Goal: Information Seeking & Learning: Learn about a topic

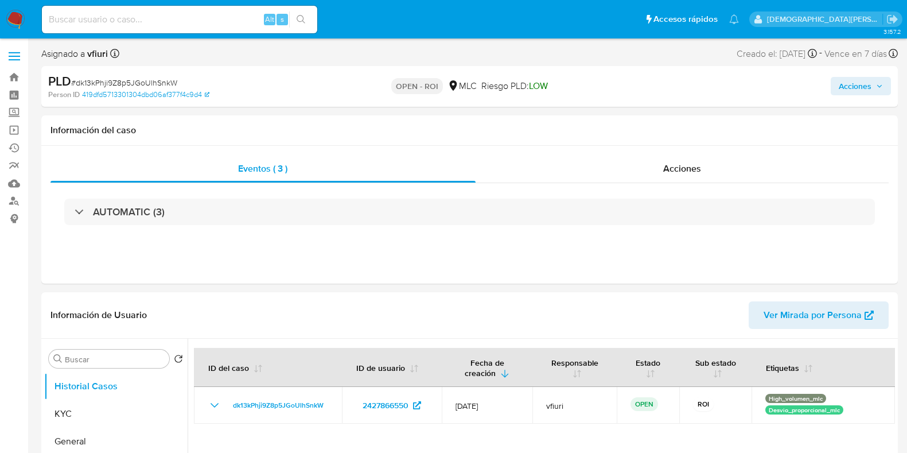
select select "10"
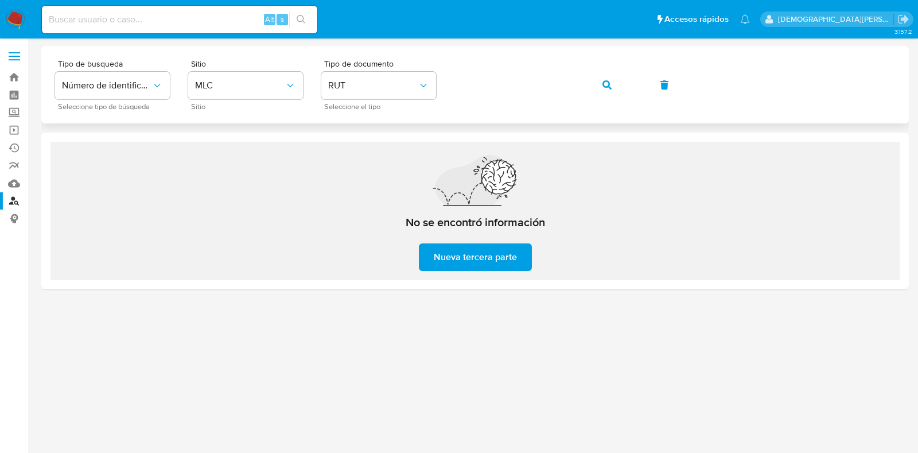
click at [837, 105] on div "Tipo de busqueda Número de identificación Seleccione tipo de búsqueda Sitio MLC…" at bounding box center [475, 85] width 840 height 50
drag, startPoint x: 510, startPoint y: 413, endPoint x: 564, endPoint y: 372, distance: 68.0
click at [510, 413] on div at bounding box center [475, 245] width 868 height 399
click at [17, 80] on link "Bandeja" at bounding box center [68, 77] width 137 height 18
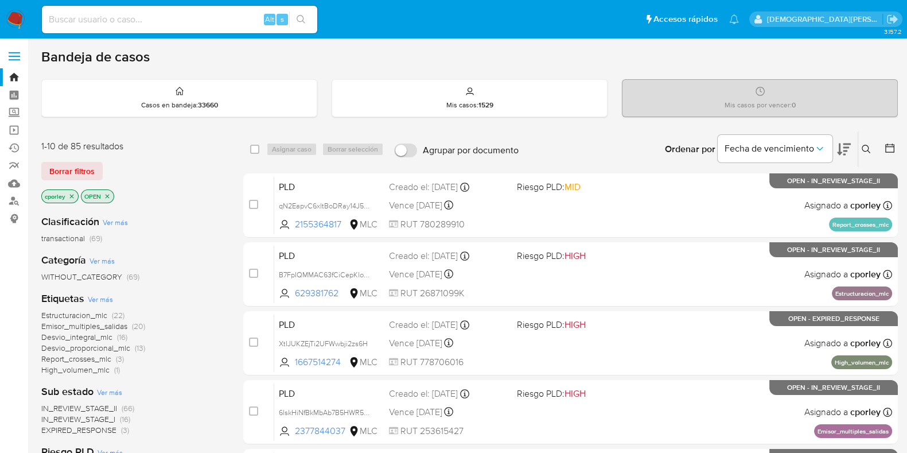
click at [107, 193] on icon "close-filter" at bounding box center [107, 196] width 7 height 7
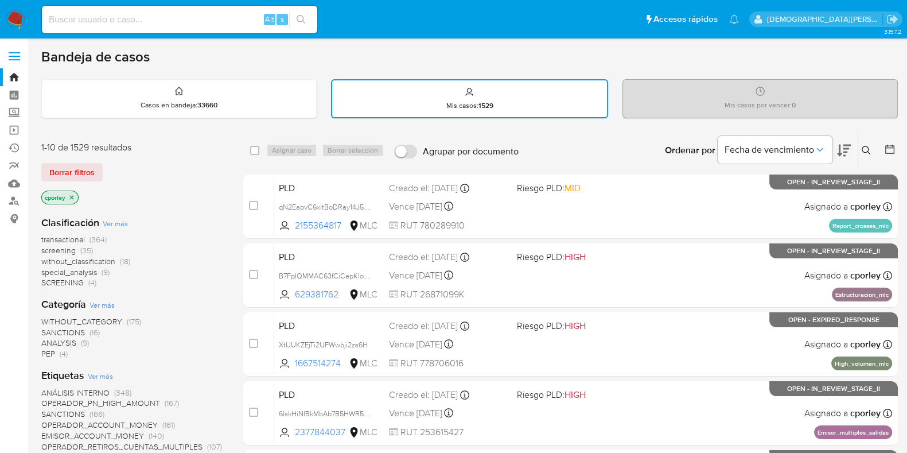
click at [69, 194] on icon "close-filter" at bounding box center [71, 197] width 7 height 7
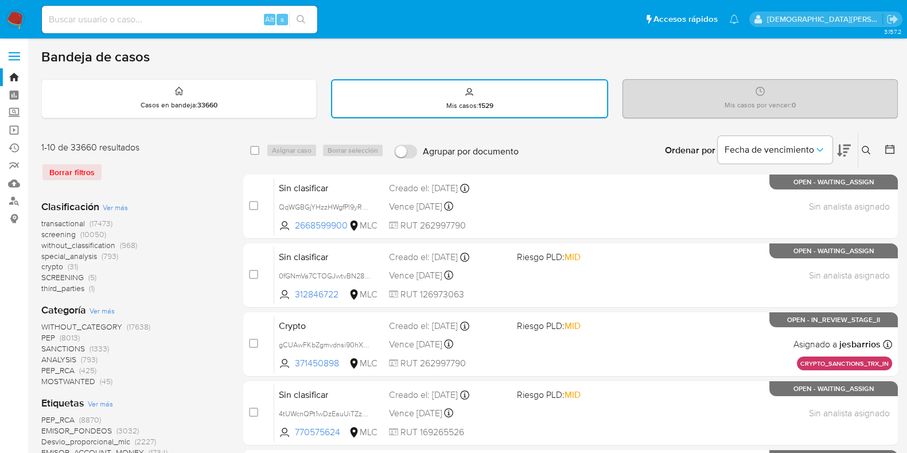
click at [890, 153] on icon at bounding box center [889, 148] width 11 height 11
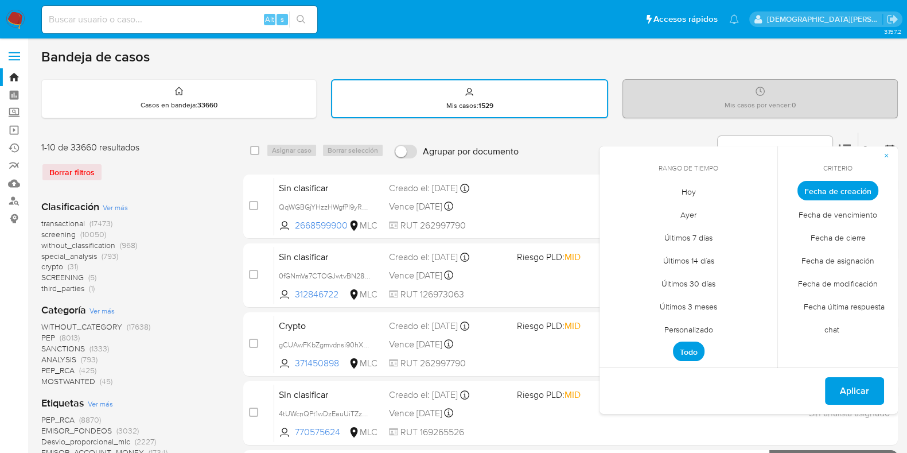
click at [683, 326] on span "Personalizado" at bounding box center [688, 329] width 73 height 24
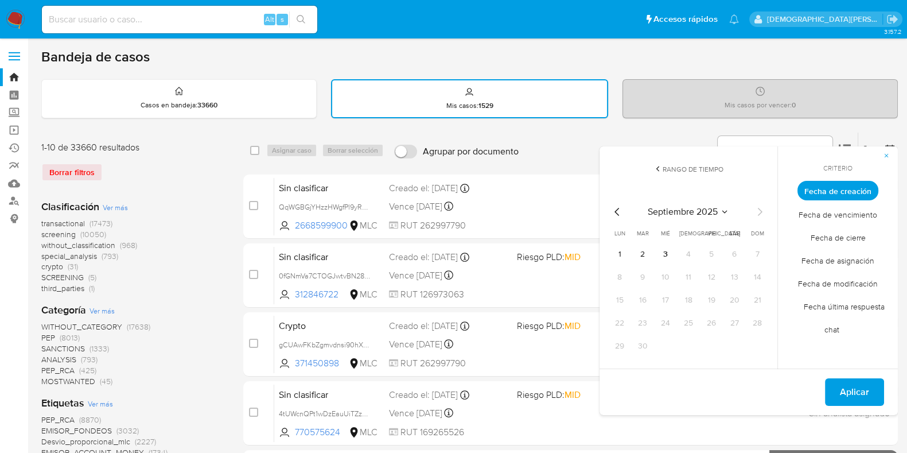
click at [612, 206] on icon "Mes anterior" at bounding box center [617, 212] width 14 height 14
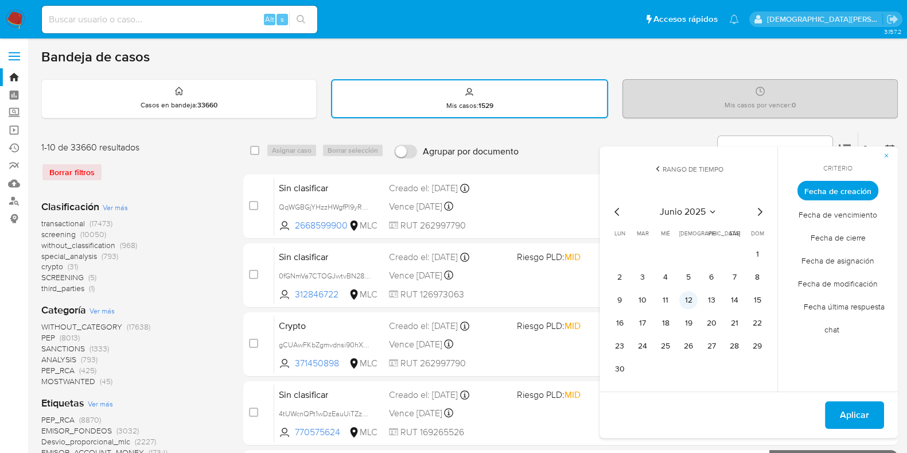
click at [687, 299] on button "12" at bounding box center [688, 300] width 18 height 18
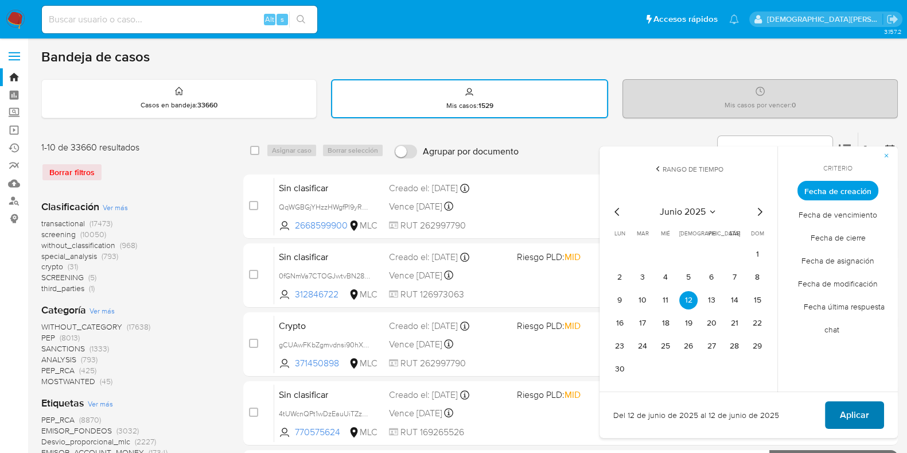
click at [834, 407] on button "Aplicar" at bounding box center [854, 415] width 59 height 28
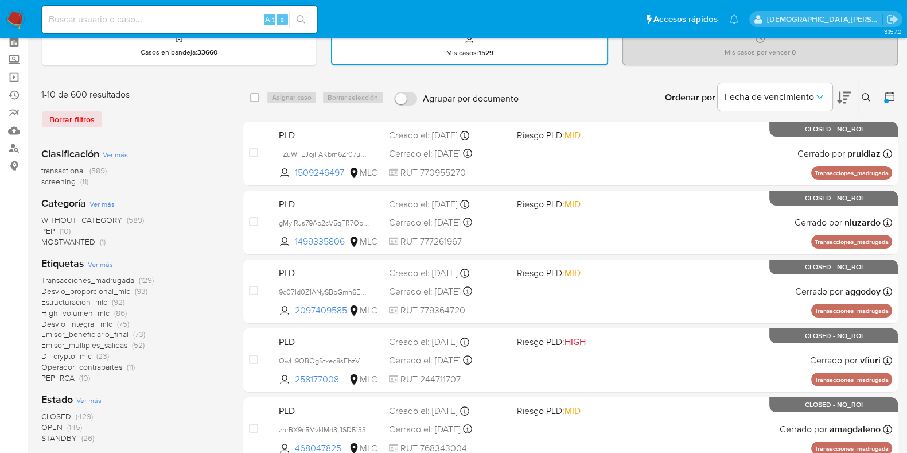
scroll to position [71, 0]
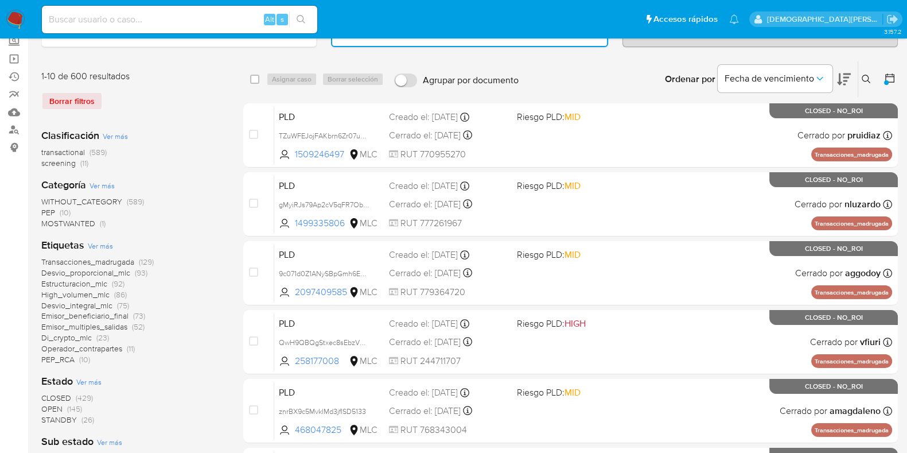
click at [52, 405] on span "OPEN" at bounding box center [51, 408] width 21 height 11
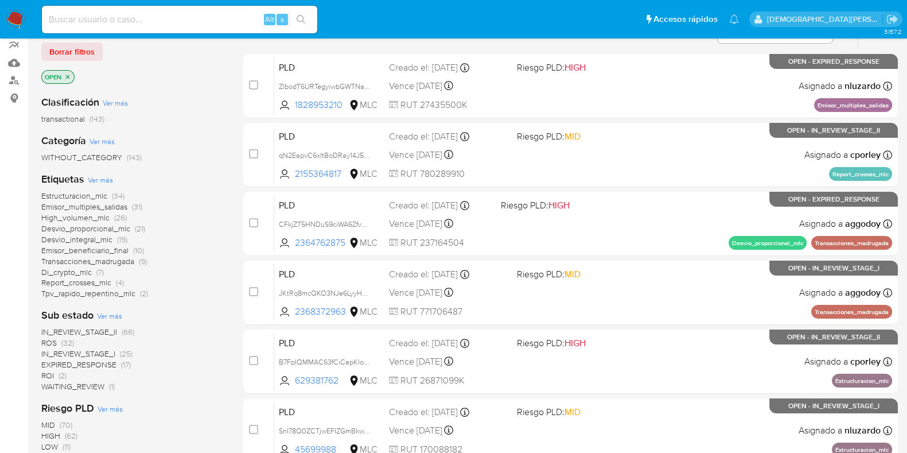
scroll to position [143, 0]
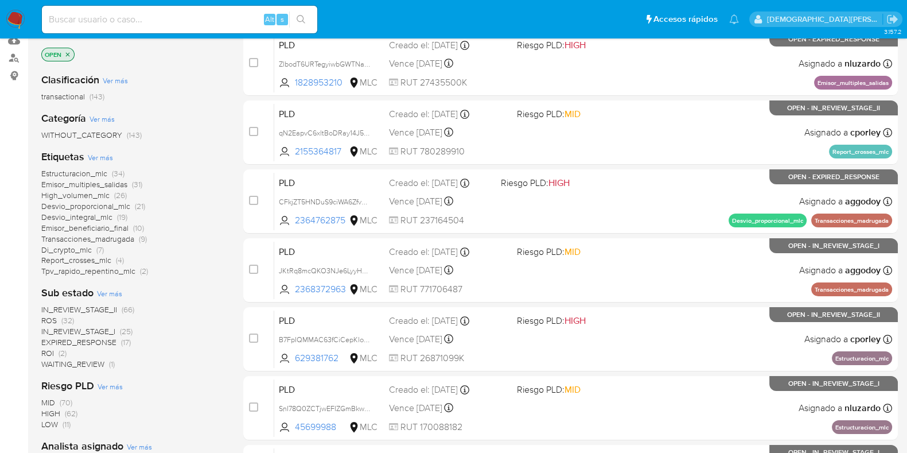
click at [67, 52] on icon "close-filter" at bounding box center [67, 54] width 7 height 7
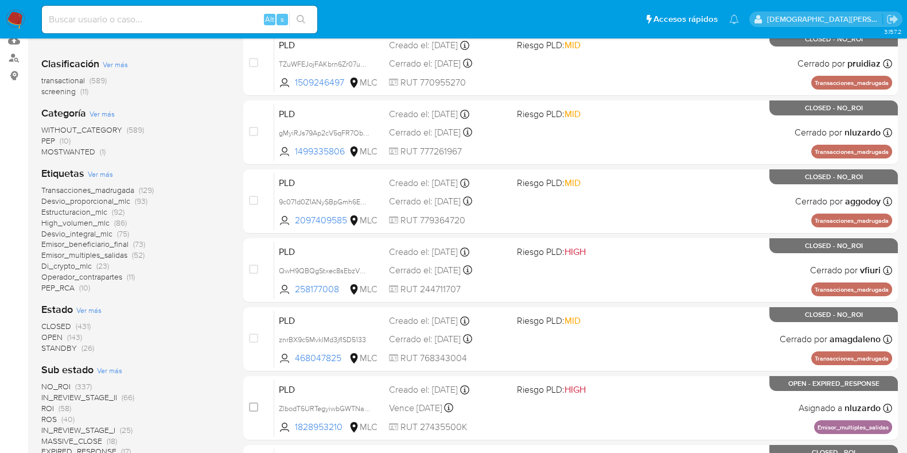
click at [59, 343] on span "STANDBY" at bounding box center [59, 347] width 36 height 11
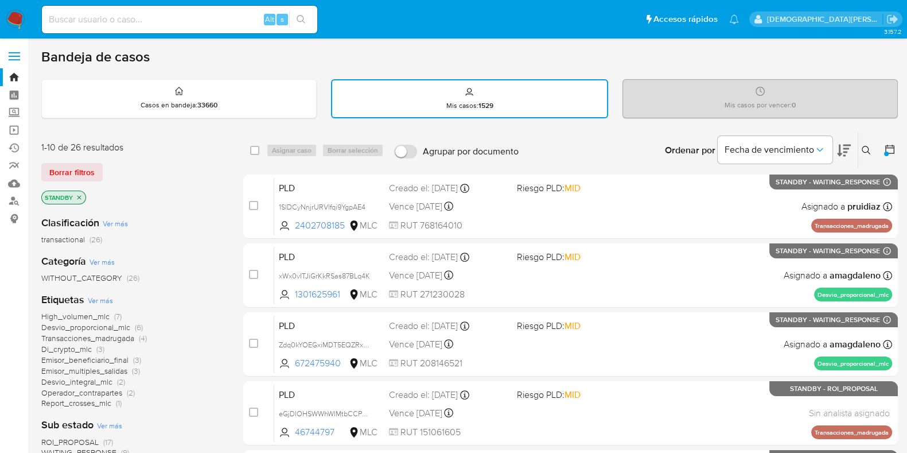
click at [78, 194] on icon "close-filter" at bounding box center [79, 197] width 7 height 7
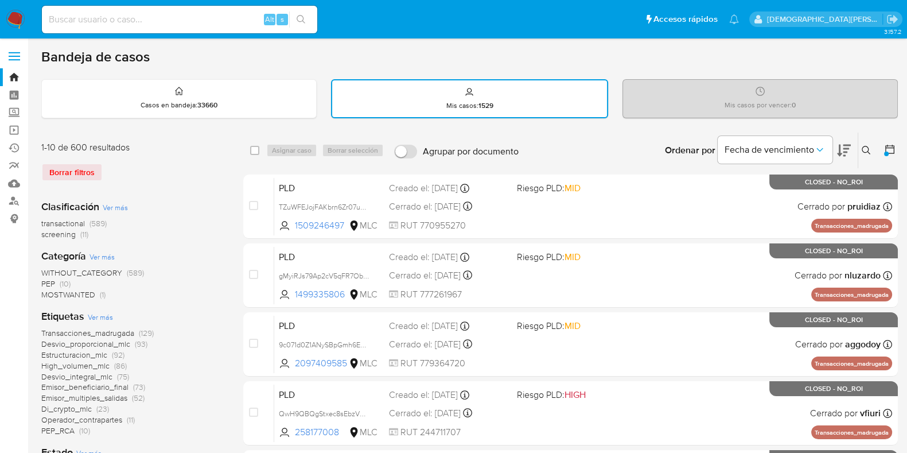
scroll to position [143, 0]
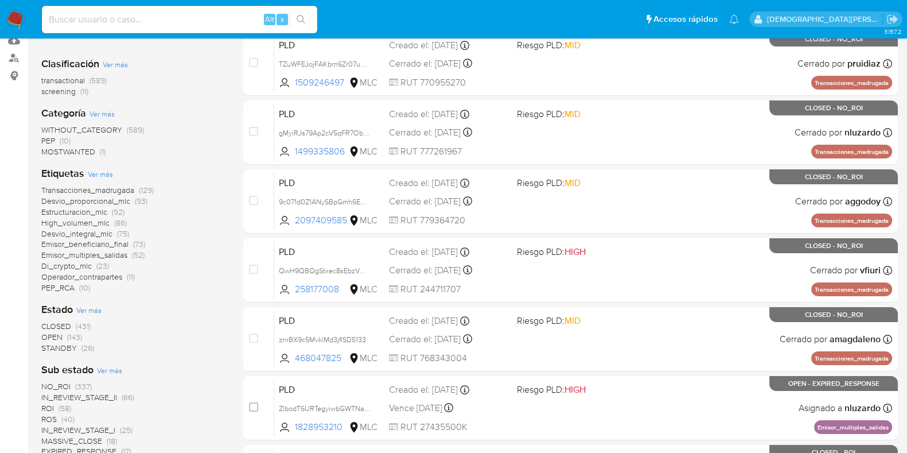
click at [50, 336] on span "OPEN" at bounding box center [51, 336] width 21 height 11
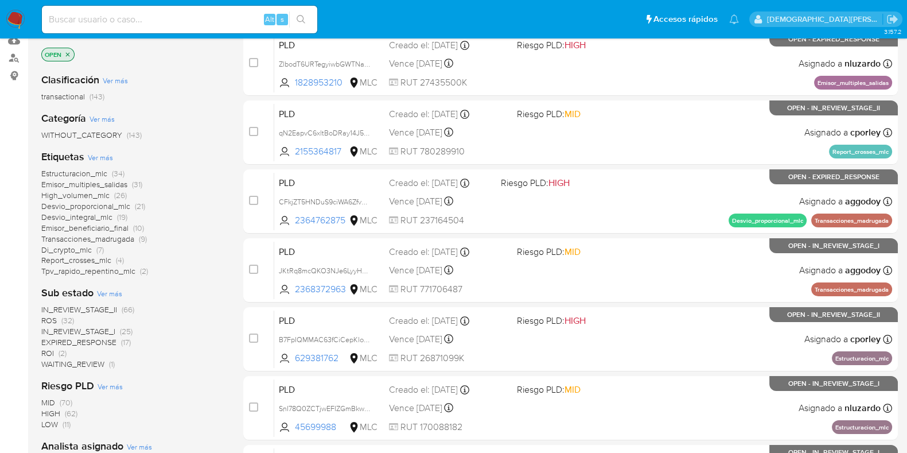
click at [104, 308] on span "IN_REVIEW_STAGE_II" at bounding box center [79, 309] width 76 height 11
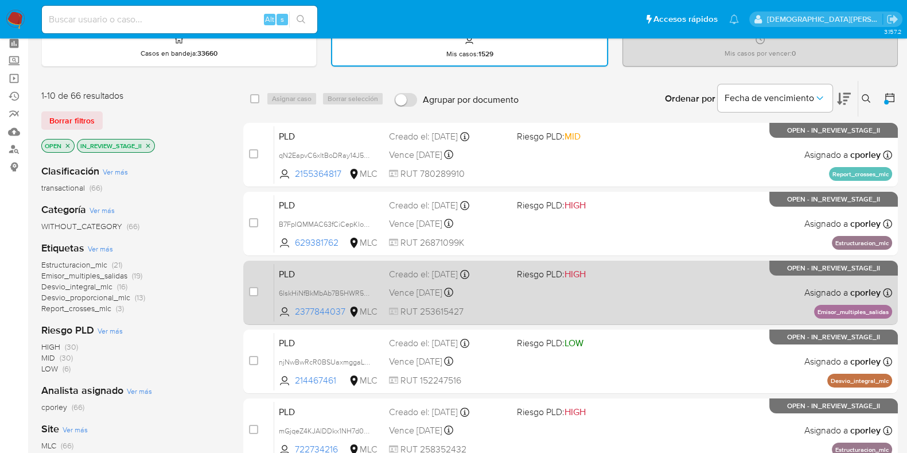
scroll to position [71, 0]
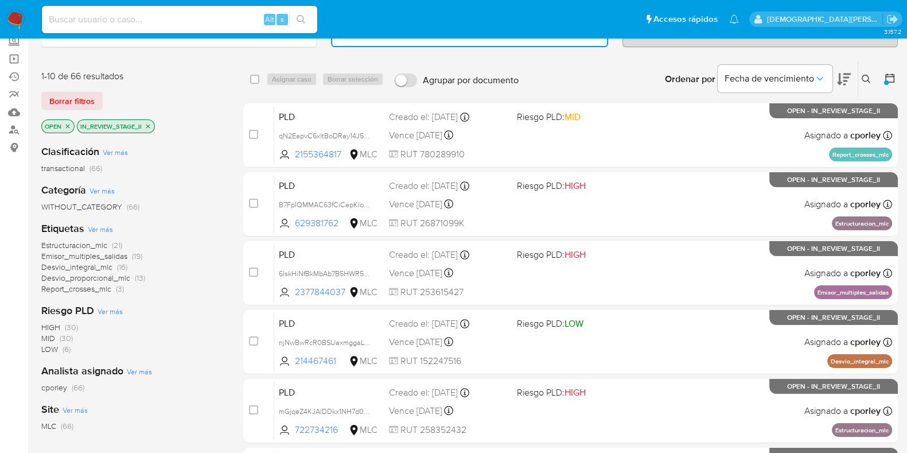
click at [98, 275] on span "Desvio_proporcional_mlc" at bounding box center [85, 277] width 89 height 11
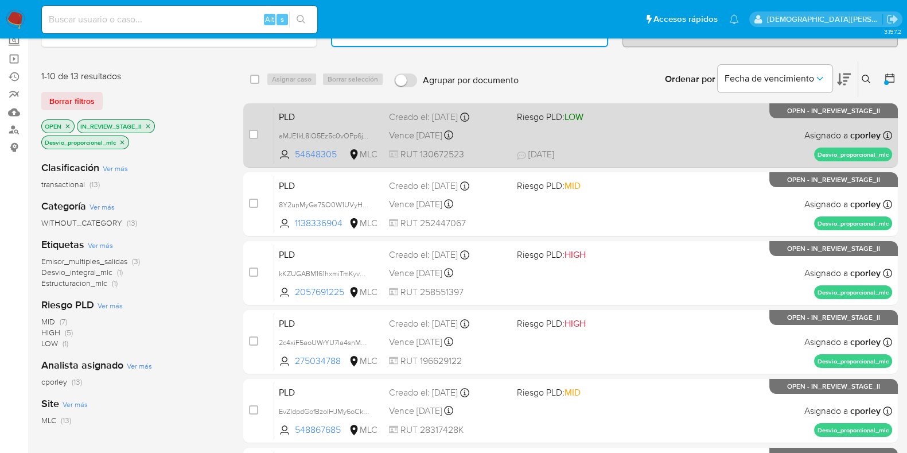
click at [680, 141] on div "PLD aMJE1kL8iO5Ez5c0vOPp6jYU 54648305 MLC Riesgo PLD: LOW Creado el: 12/06/2025…" at bounding box center [583, 135] width 618 height 58
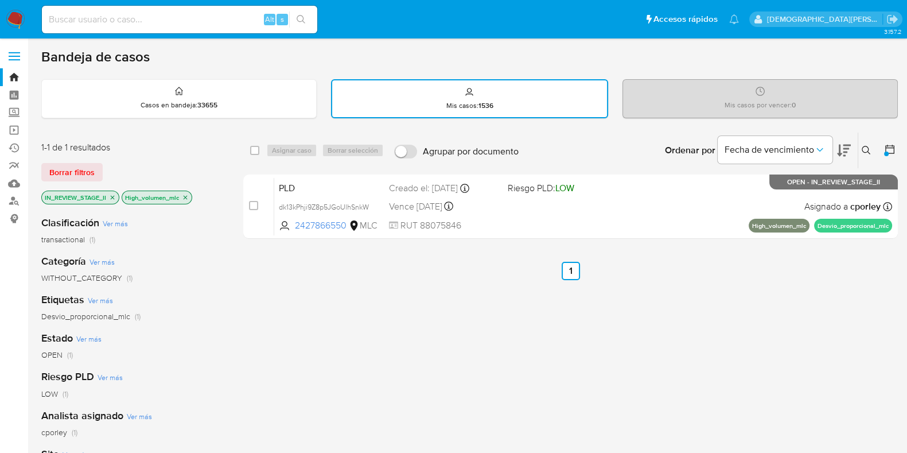
click at [186, 195] on icon "close-filter" at bounding box center [185, 197] width 7 height 7
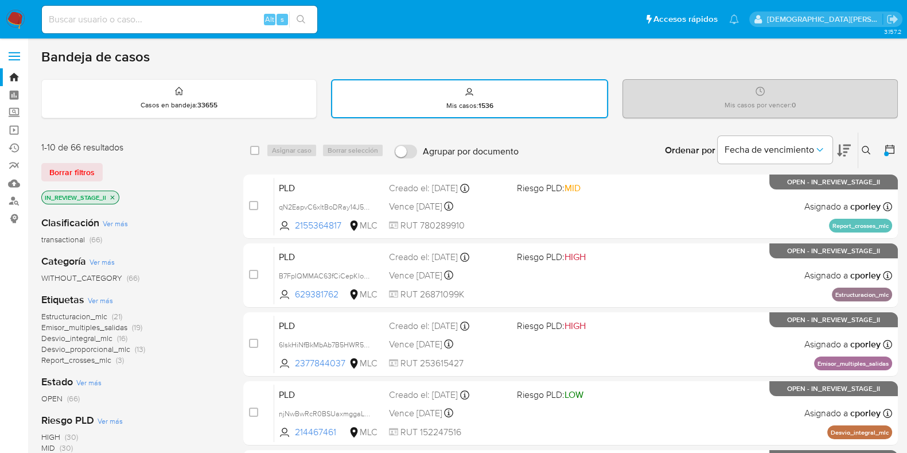
click at [114, 195] on icon "close-filter" at bounding box center [113, 197] width 4 height 4
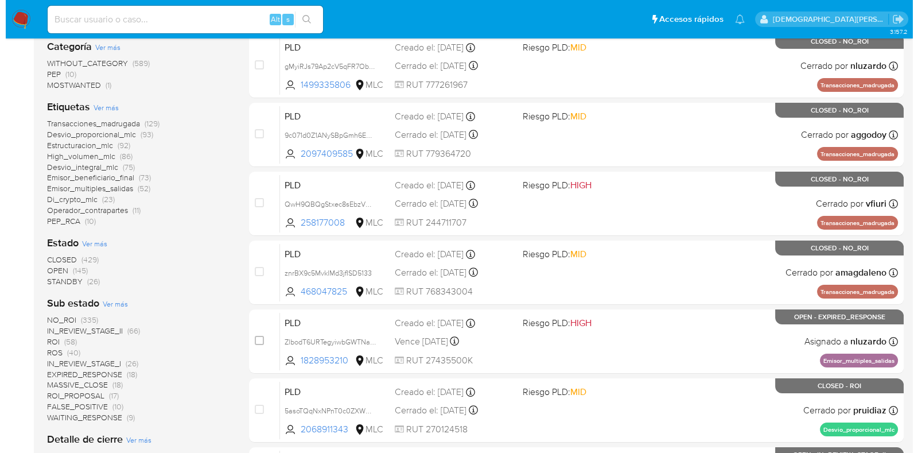
scroll to position [215, 0]
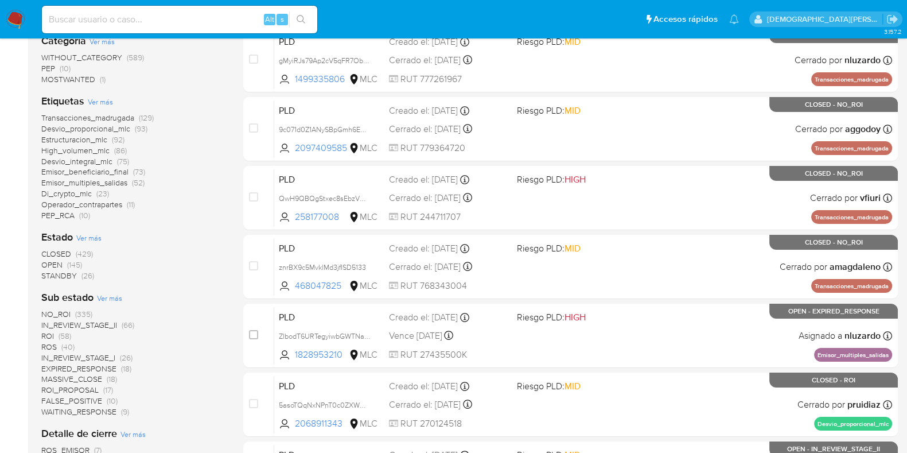
click at [89, 235] on span "Ver más" at bounding box center [88, 237] width 25 height 10
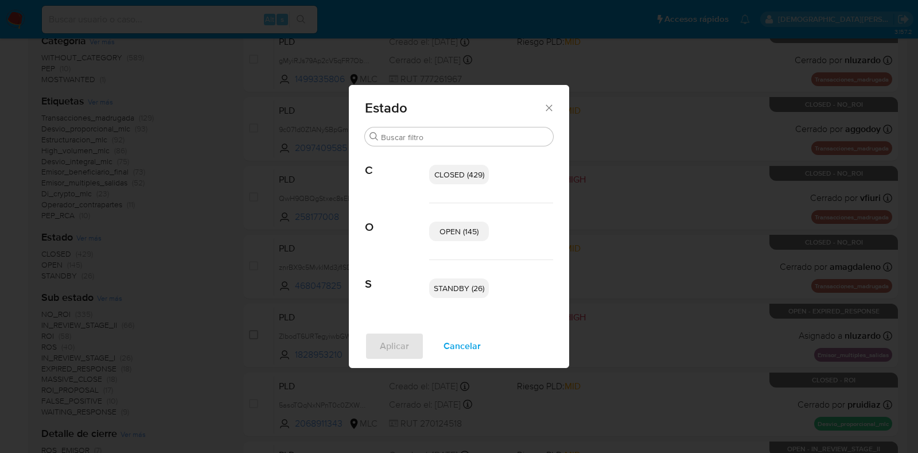
click at [451, 232] on span "OPEN (145)" at bounding box center [459, 230] width 39 height 11
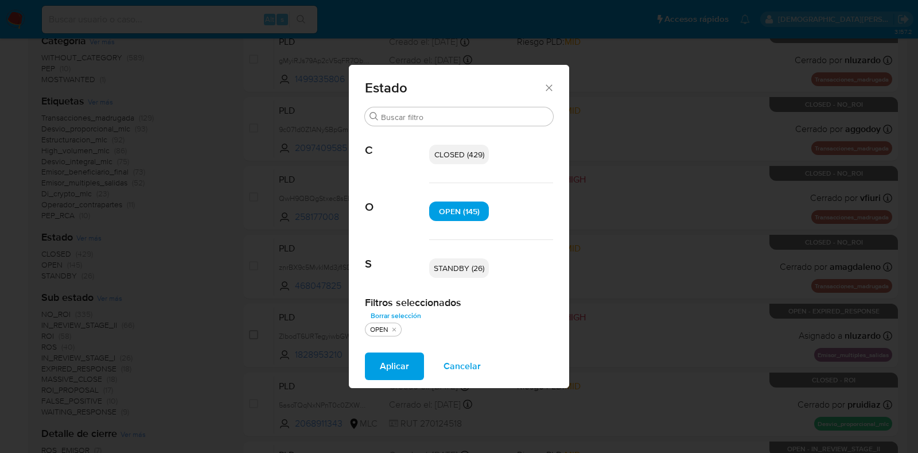
drag, startPoint x: 442, startPoint y: 265, endPoint x: 418, endPoint y: 308, distance: 49.3
click at [442, 265] on span "STANDBY (26)" at bounding box center [459, 267] width 50 height 11
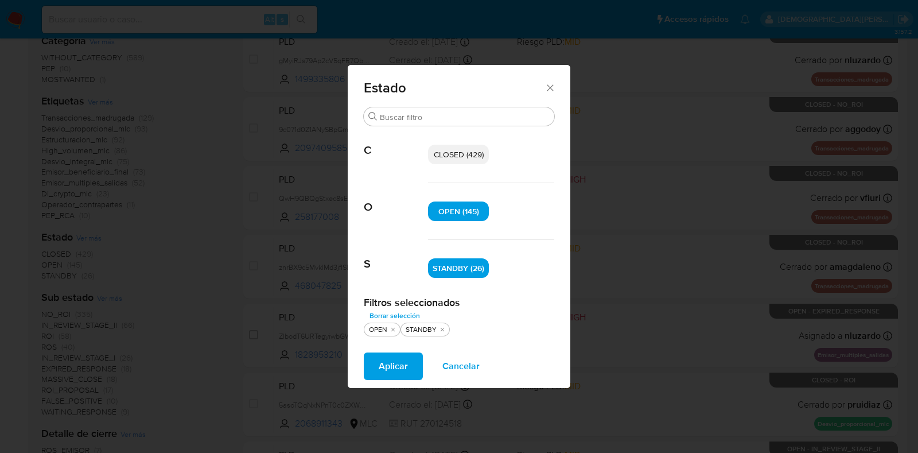
click at [388, 368] on span "Aplicar" at bounding box center [393, 365] width 29 height 25
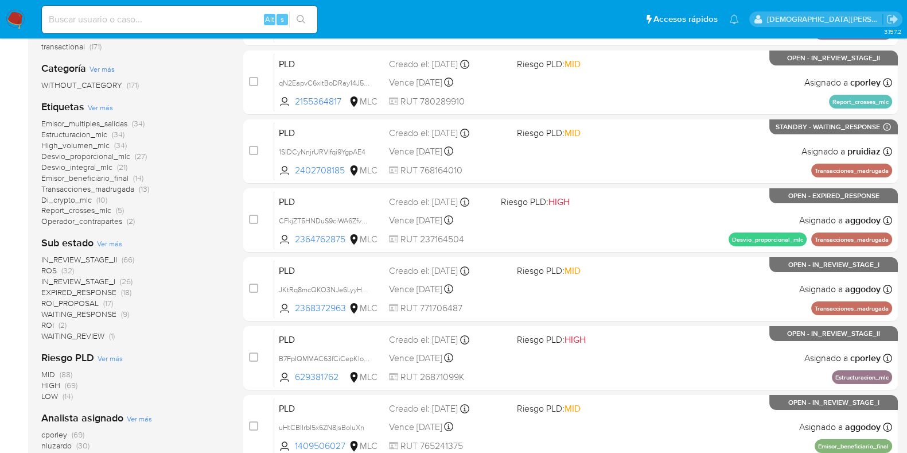
scroll to position [143, 0]
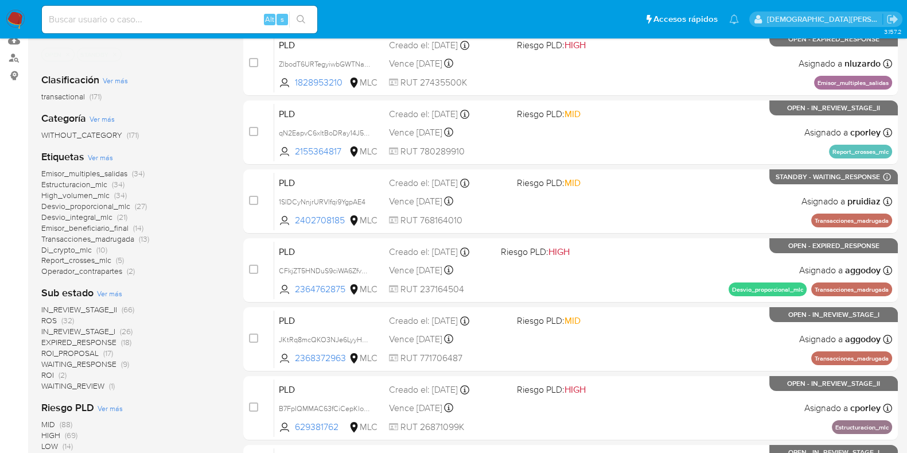
click at [199, 24] on input at bounding box center [179, 19] width 275 height 15
paste input "2186455362"
type input "2186455362"
click at [301, 15] on icon "search-icon" at bounding box center [301, 19] width 9 height 9
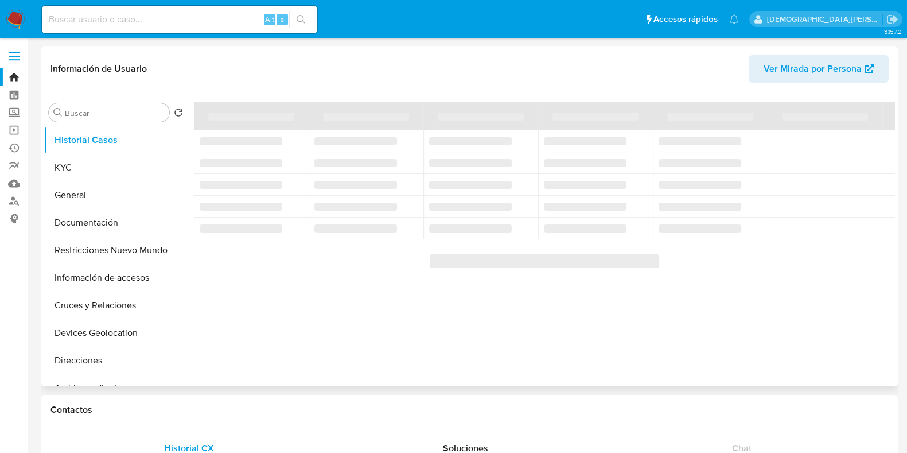
select select "10"
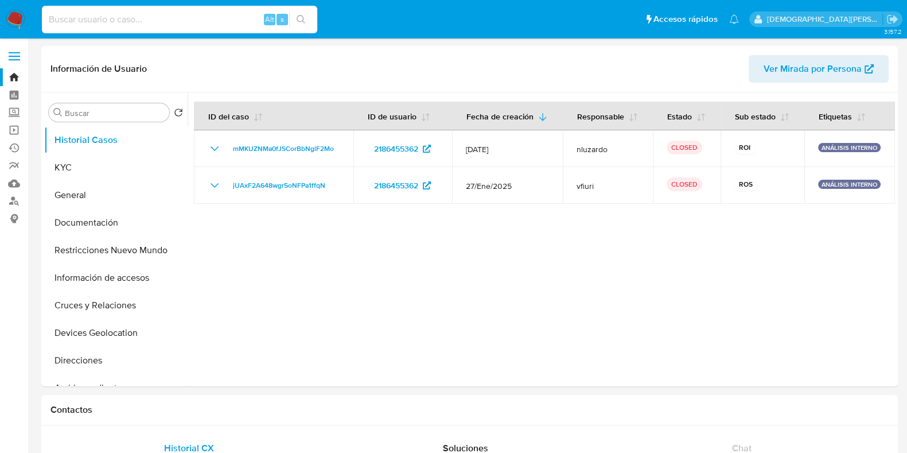
click at [241, 21] on input at bounding box center [179, 19] width 275 height 15
paste input "2058544397"
type input "2058544397"
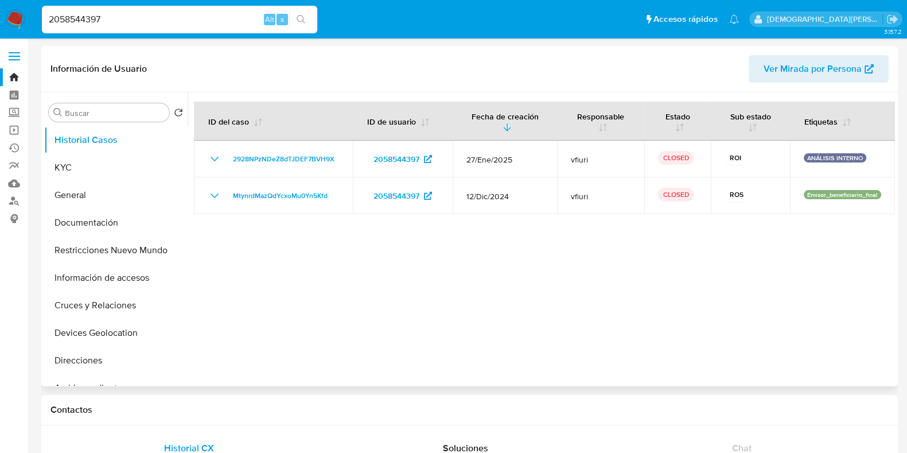
select select "10"
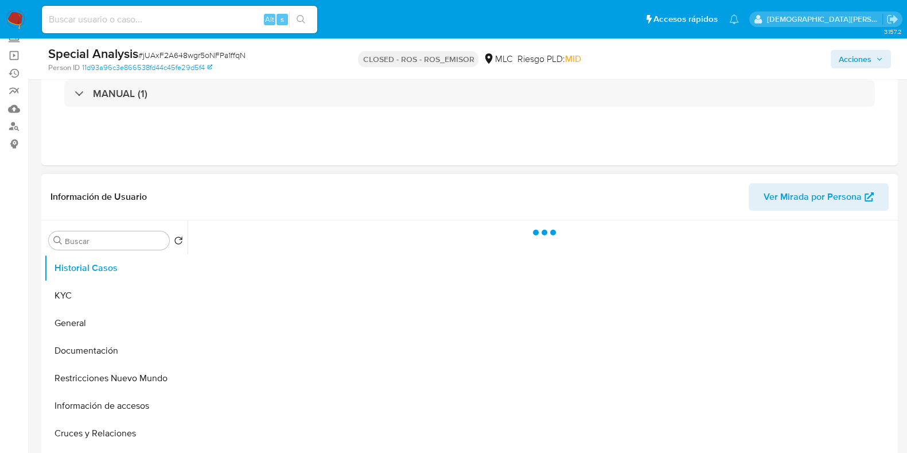
scroll to position [143, 0]
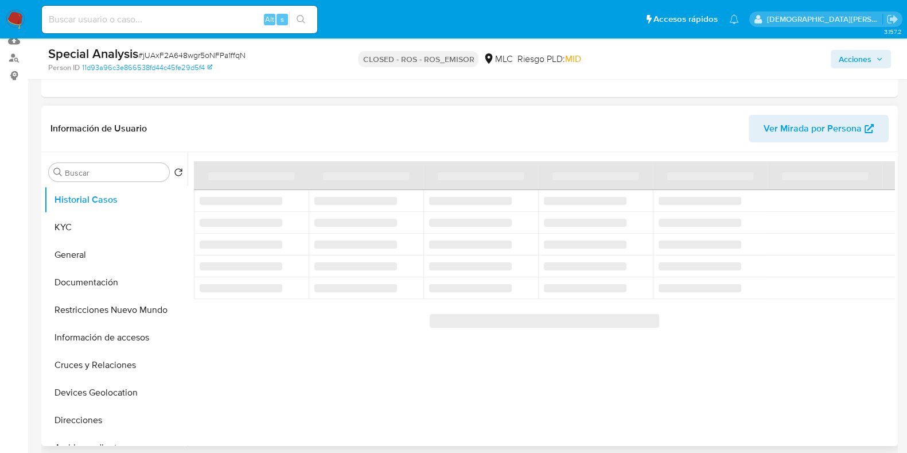
select select "10"
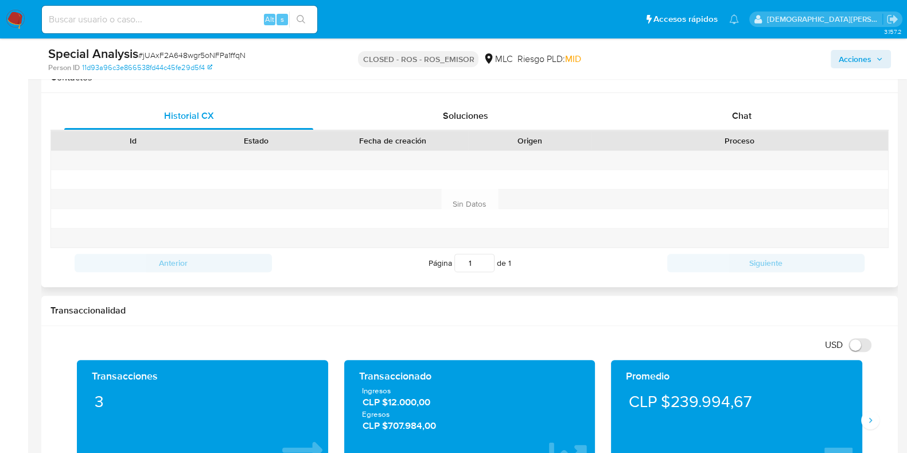
scroll to position [501, 0]
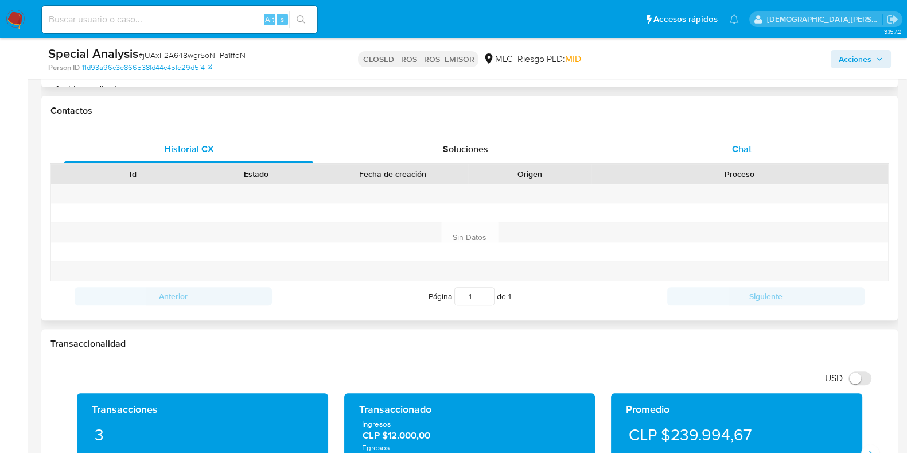
click at [727, 142] on div "Chat" at bounding box center [741, 149] width 249 height 28
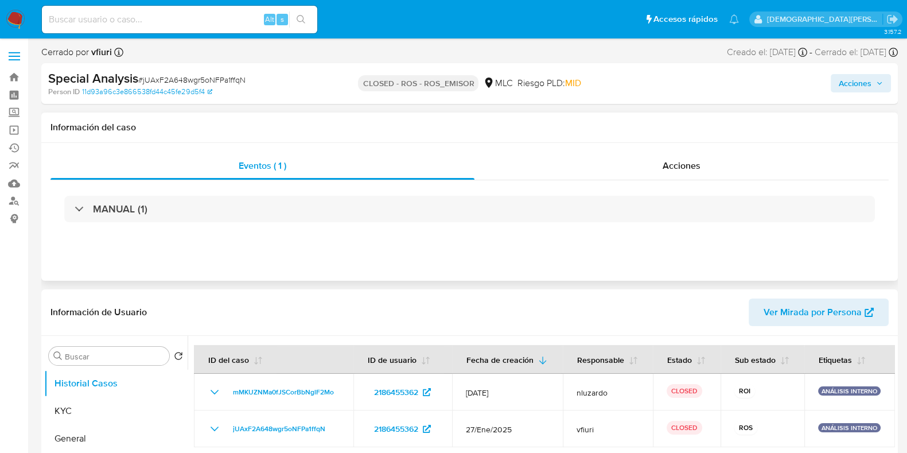
scroll to position [143, 0]
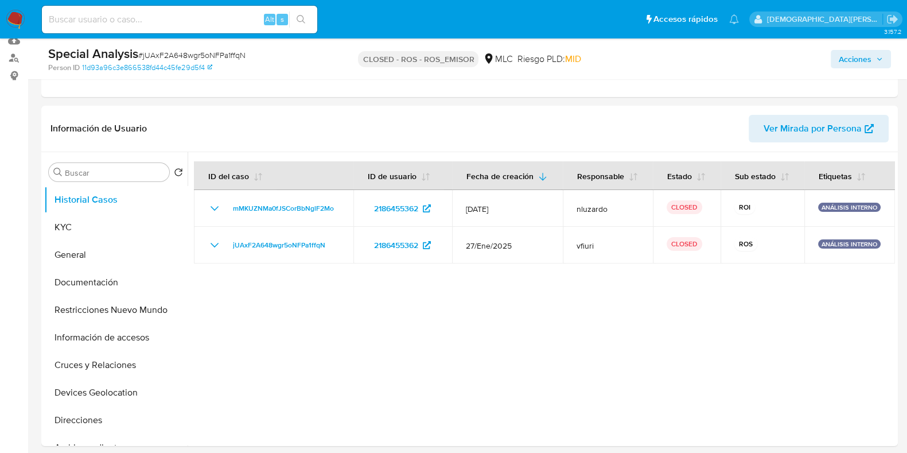
click at [215, 15] on input at bounding box center [179, 19] width 275 height 15
paste input "2186455362"
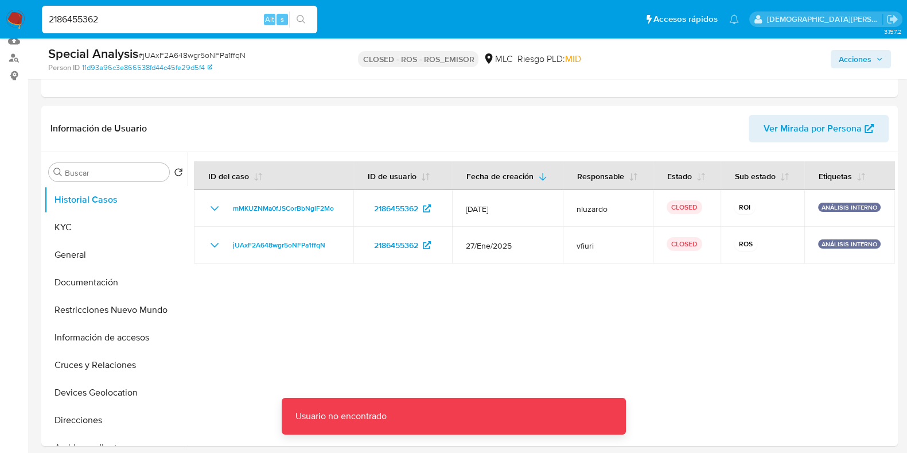
click at [111, 18] on input "2186455362" at bounding box center [179, 19] width 275 height 15
type input "2186455362"
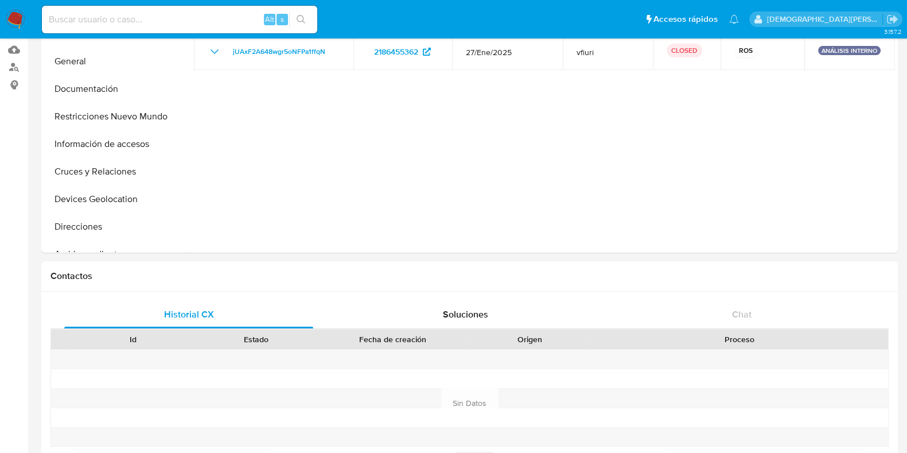
scroll to position [10, 0]
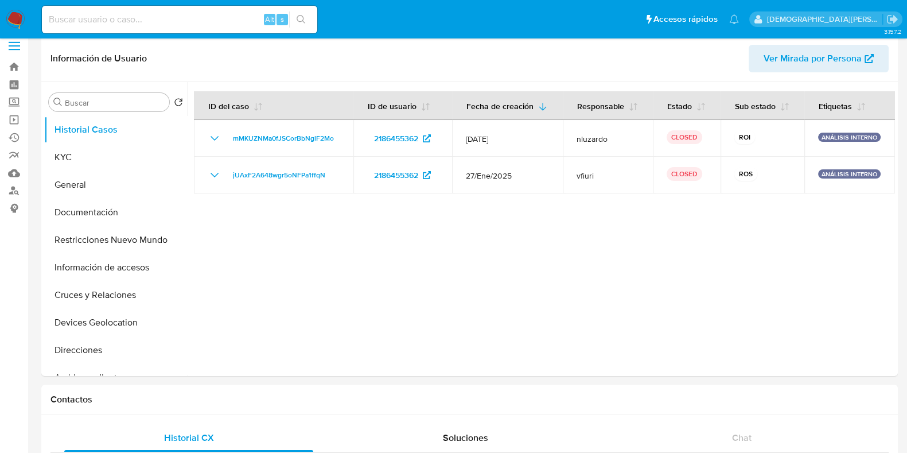
select select "10"
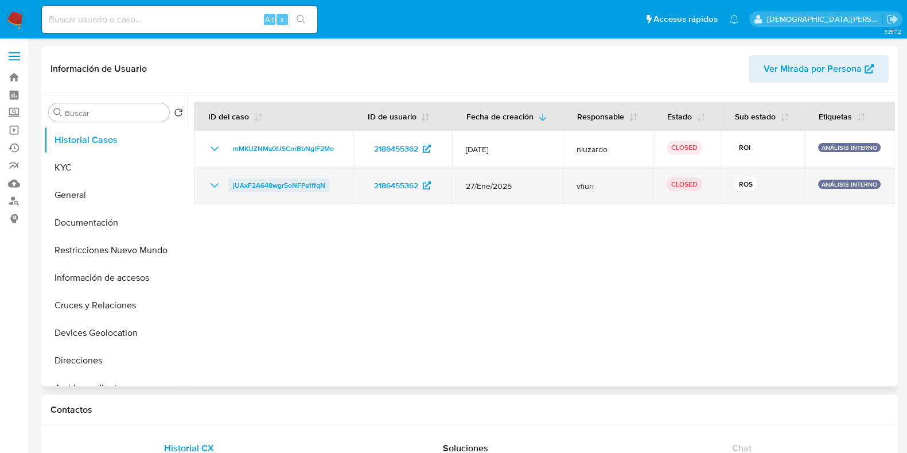
click at [295, 182] on span "jUAxF2A648wgr5oNFPa1ffqN" at bounding box center [279, 185] width 92 height 14
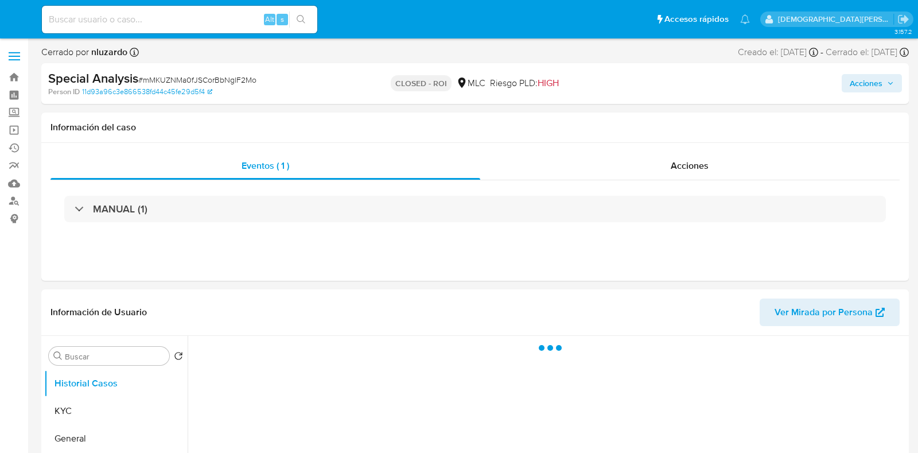
select select "10"
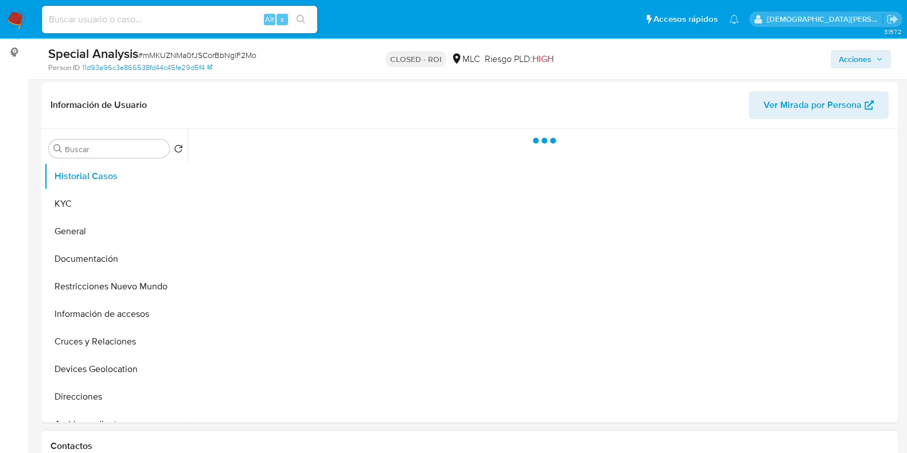
scroll to position [286, 0]
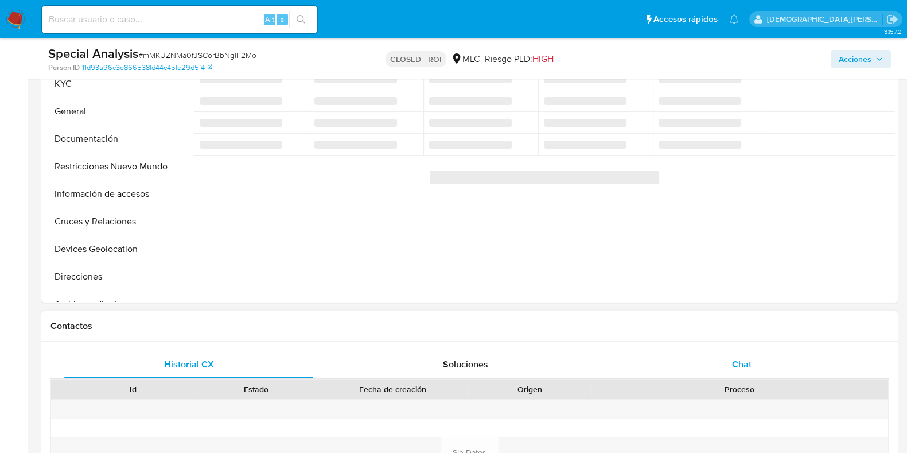
click at [723, 351] on div "Chat" at bounding box center [741, 365] width 249 height 28
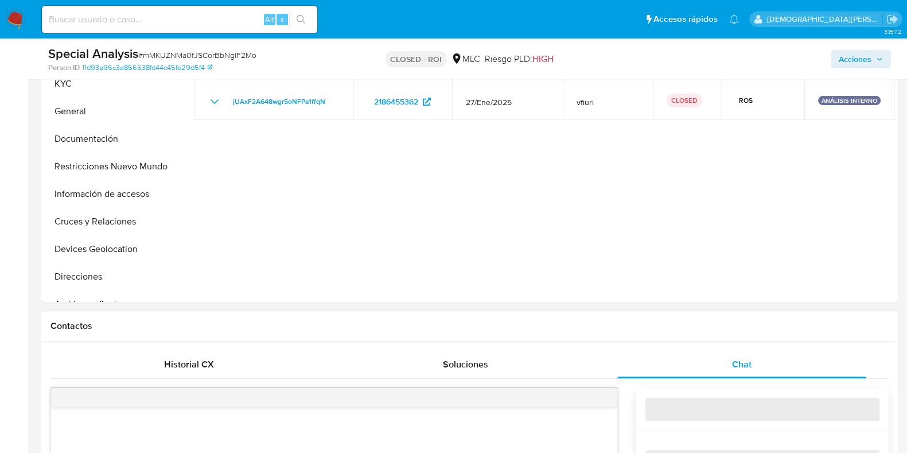
select select "10"
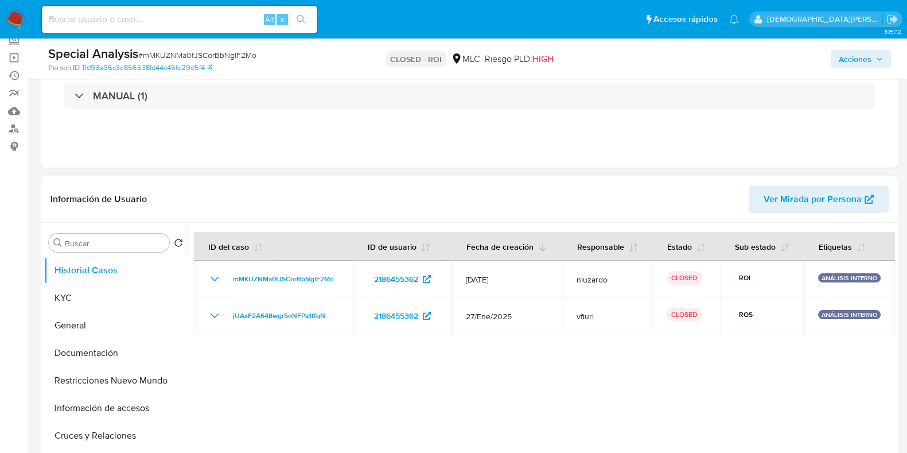
scroll to position [71, 0]
drag, startPoint x: 72, startPoint y: 297, endPoint x: 146, endPoint y: 259, distance: 83.7
click at [72, 297] on button "KYC" at bounding box center [115, 299] width 143 height 28
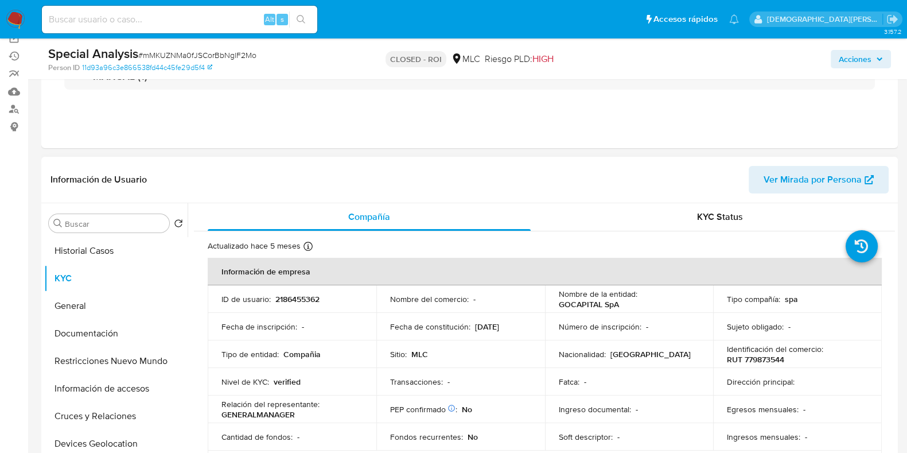
scroll to position [143, 0]
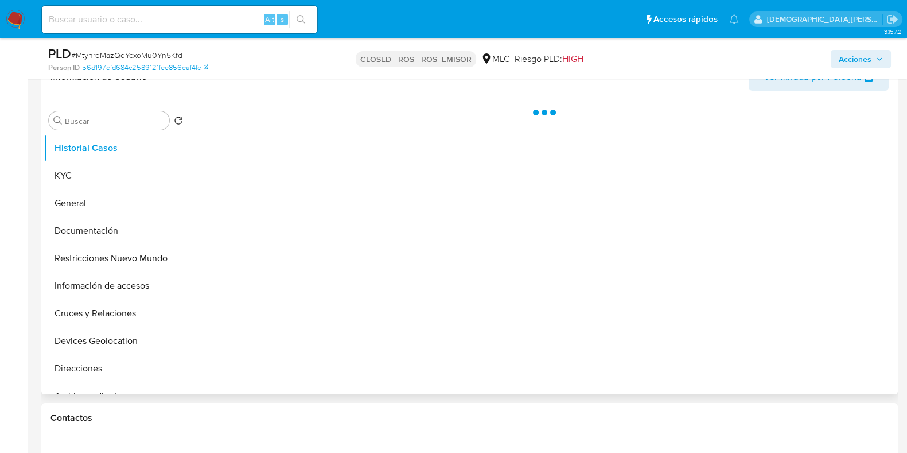
scroll to position [286, 0]
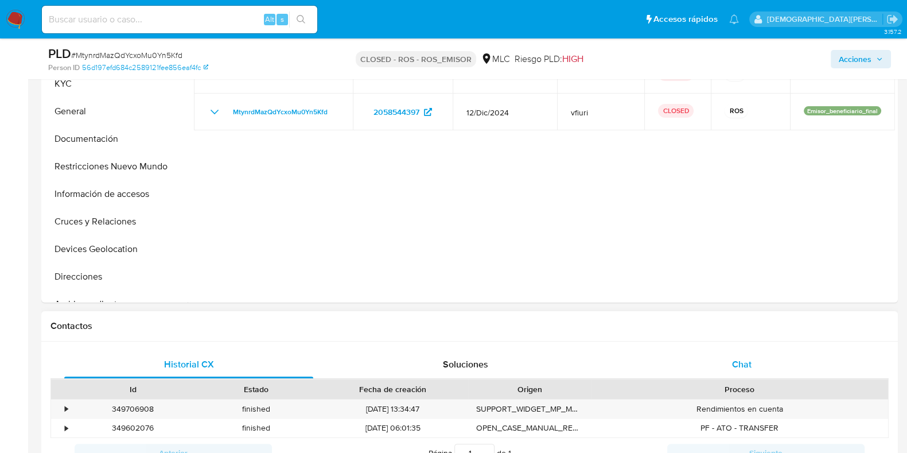
select select "10"
click at [718, 368] on div "Chat" at bounding box center [741, 365] width 249 height 28
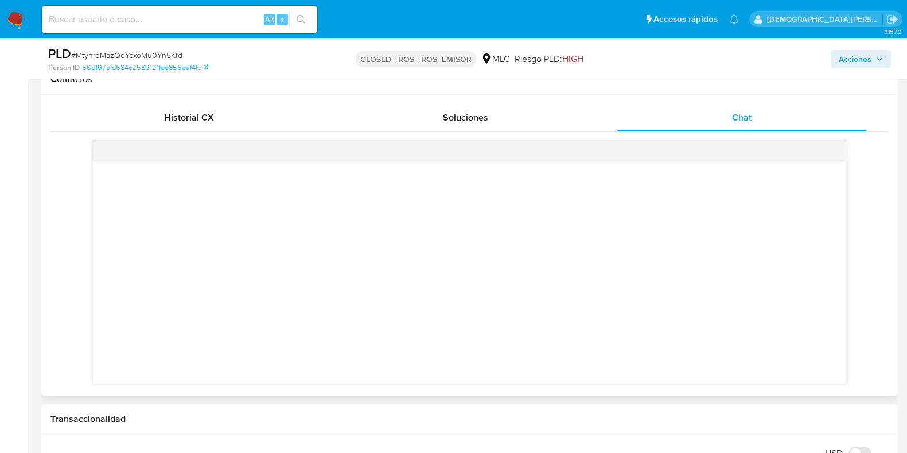
scroll to position [501, 0]
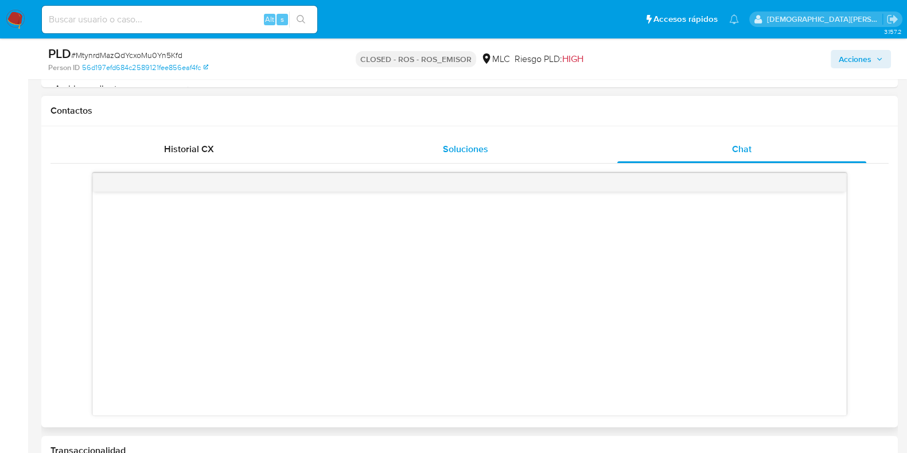
click at [478, 149] on span "Soluciones" at bounding box center [465, 148] width 45 height 13
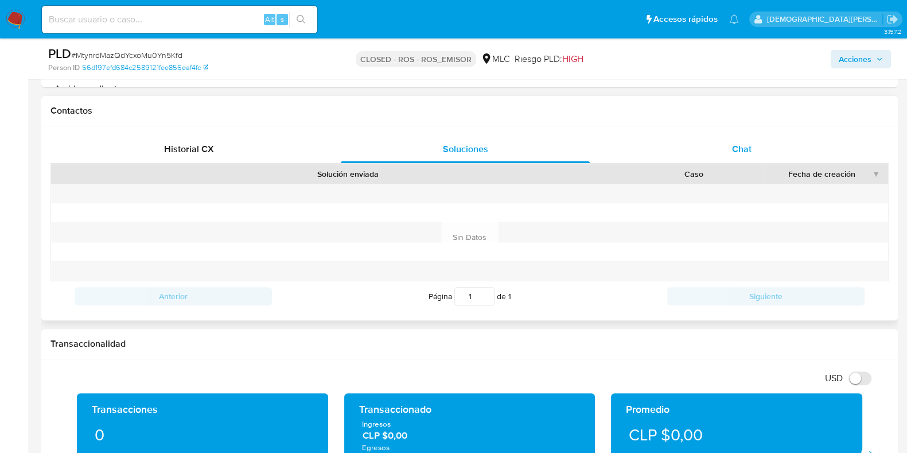
click at [711, 153] on div "Chat" at bounding box center [741, 149] width 249 height 28
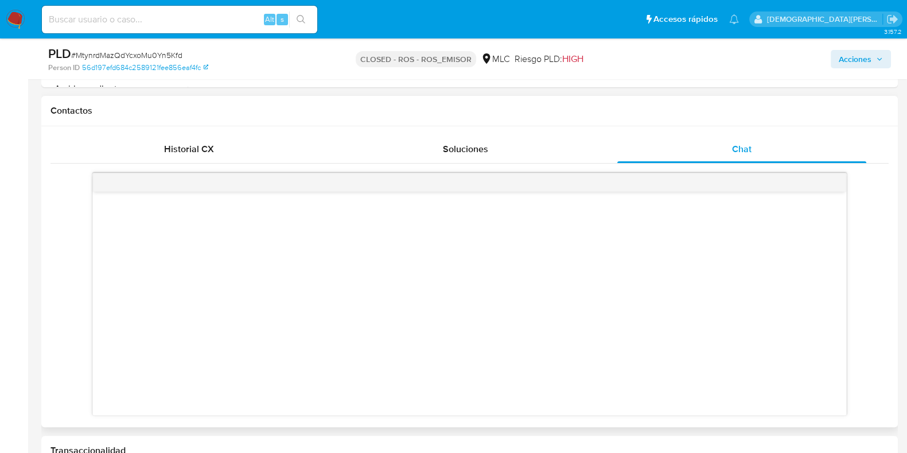
scroll to position [215, 0]
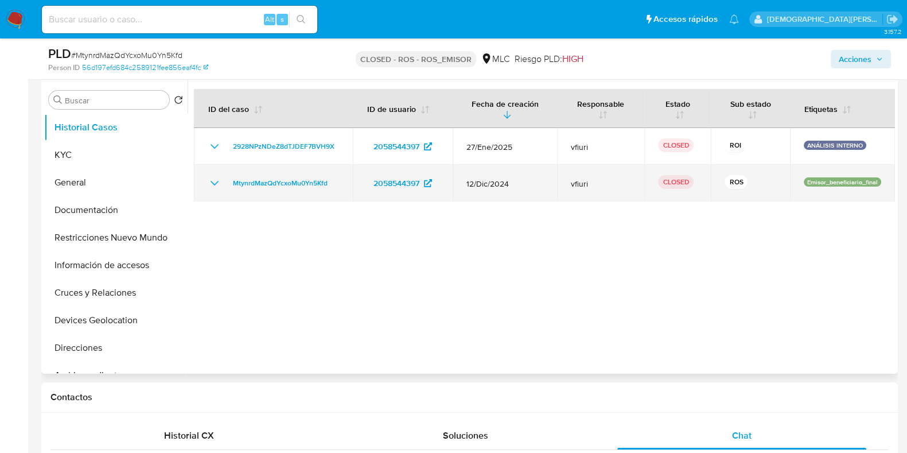
click at [208, 180] on icon "Mostrar/Ocultar" at bounding box center [215, 183] width 14 height 14
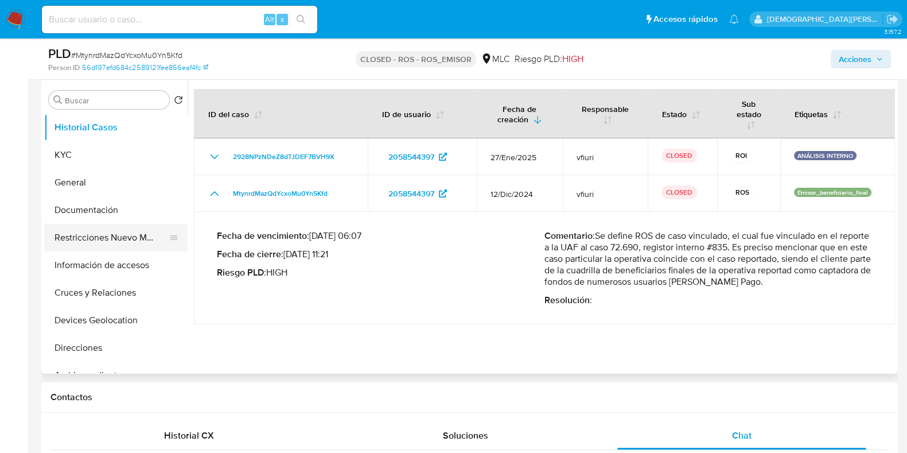
click at [120, 236] on button "Restricciones Nuevo Mundo" at bounding box center [111, 238] width 134 height 28
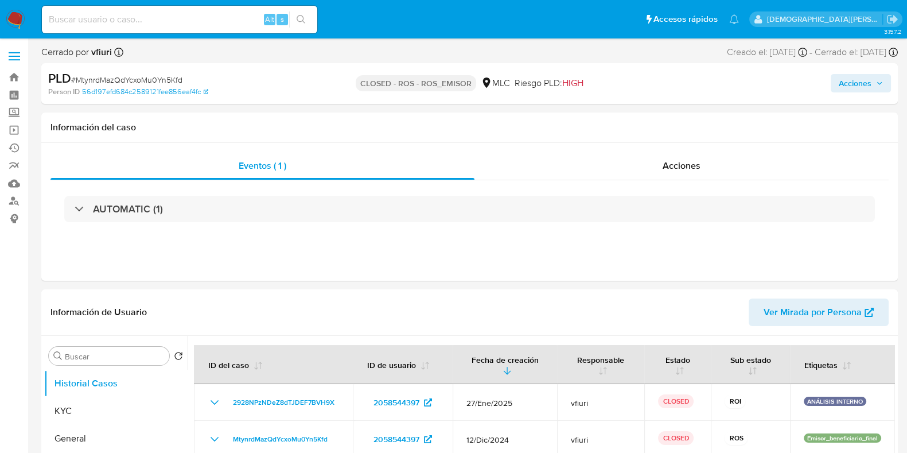
select select "10"
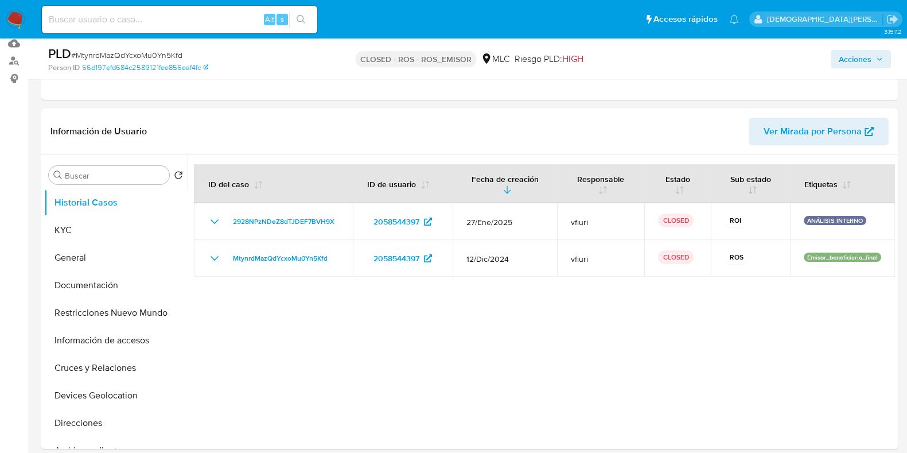
scroll to position [359, 0]
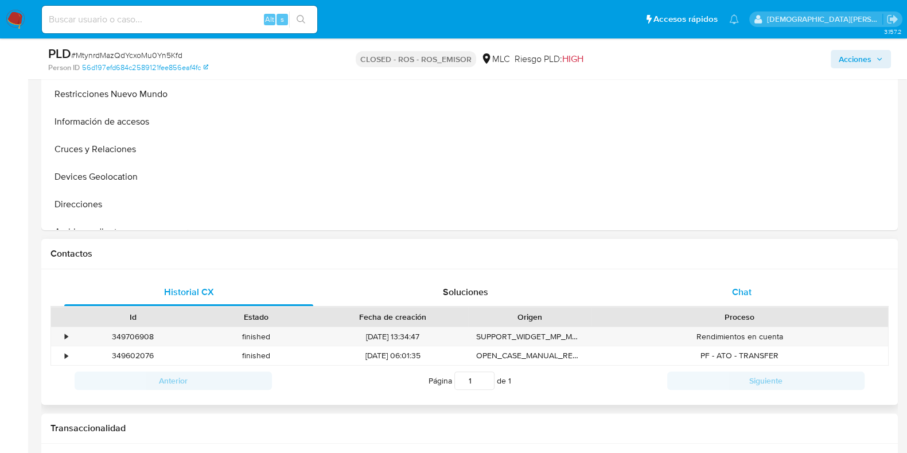
click at [707, 283] on div "Chat" at bounding box center [741, 292] width 249 height 28
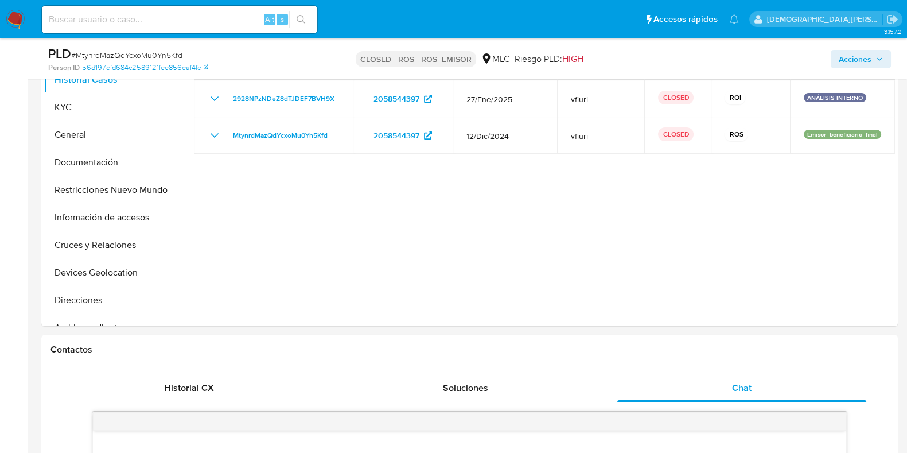
scroll to position [71, 0]
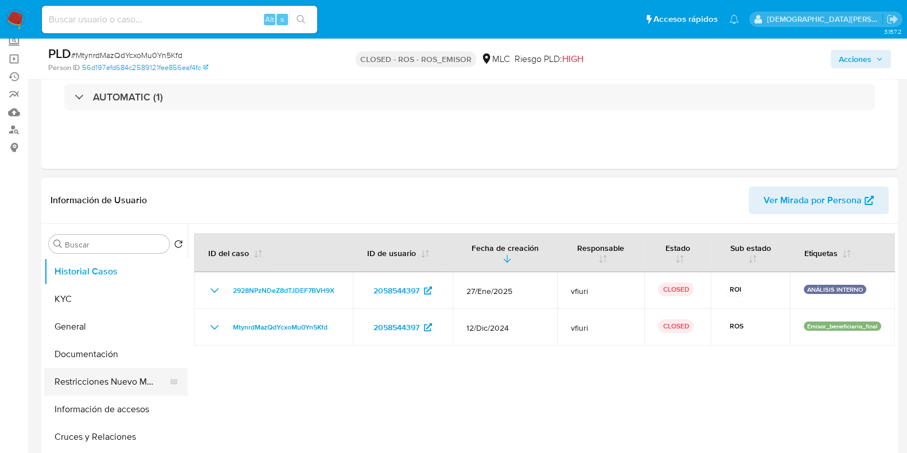
click at [97, 376] on button "Restricciones Nuevo Mundo" at bounding box center [111, 382] width 134 height 28
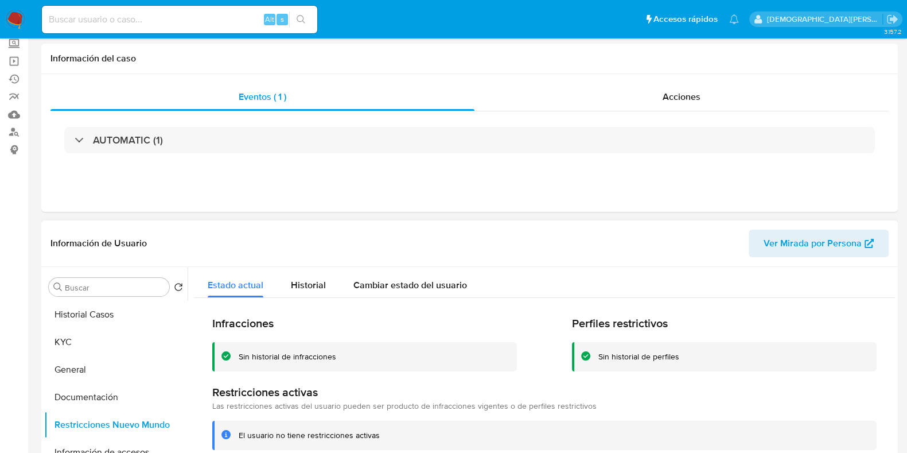
scroll to position [0, 0]
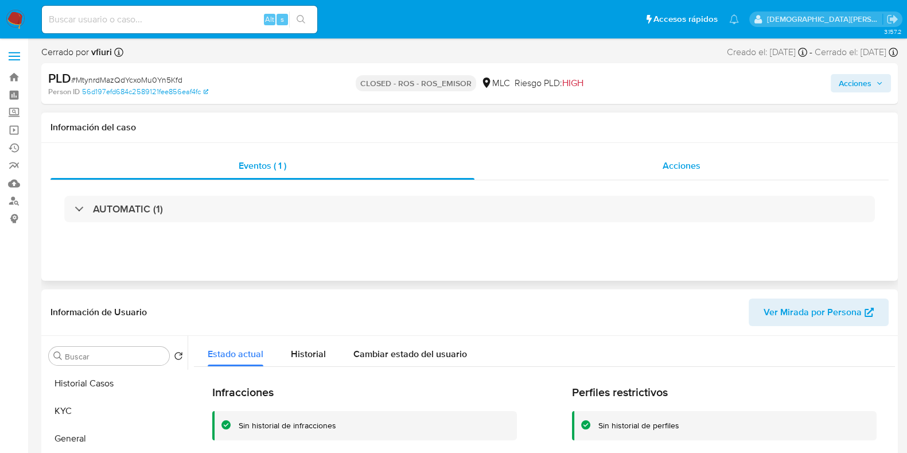
click at [614, 170] on div "Acciones" at bounding box center [682, 166] width 414 height 28
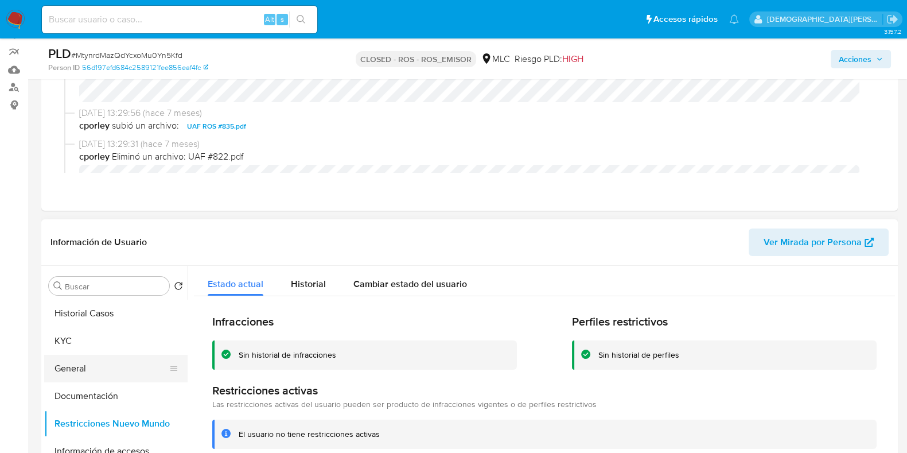
scroll to position [143, 0]
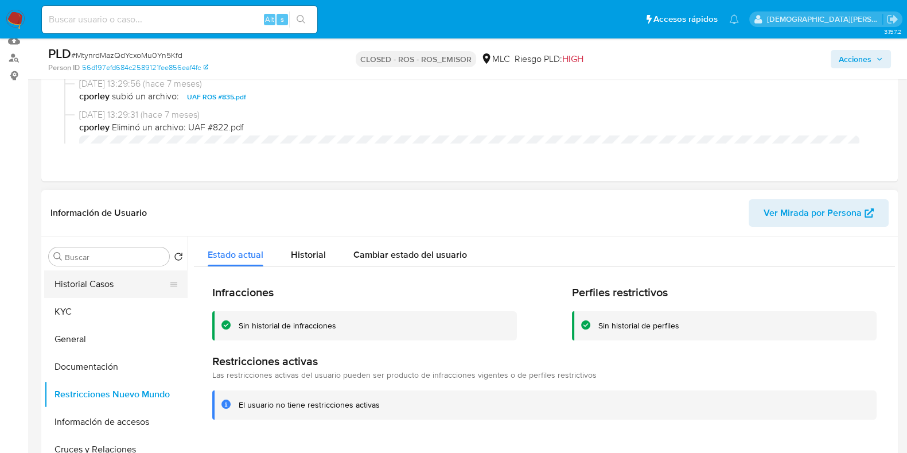
click at [121, 281] on button "Historial Casos" at bounding box center [111, 284] width 134 height 28
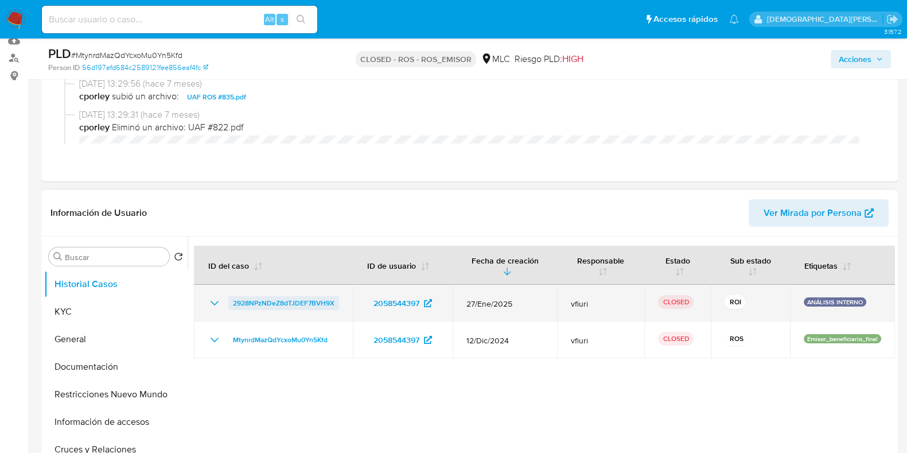
click at [270, 297] on span "2928NPzNDeZ8dTJDEF7BVH9X" at bounding box center [284, 303] width 102 height 14
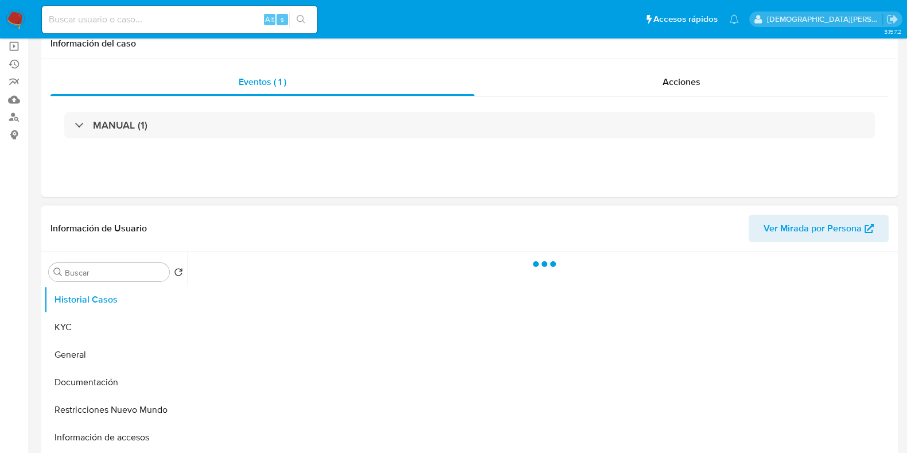
scroll to position [143, 0]
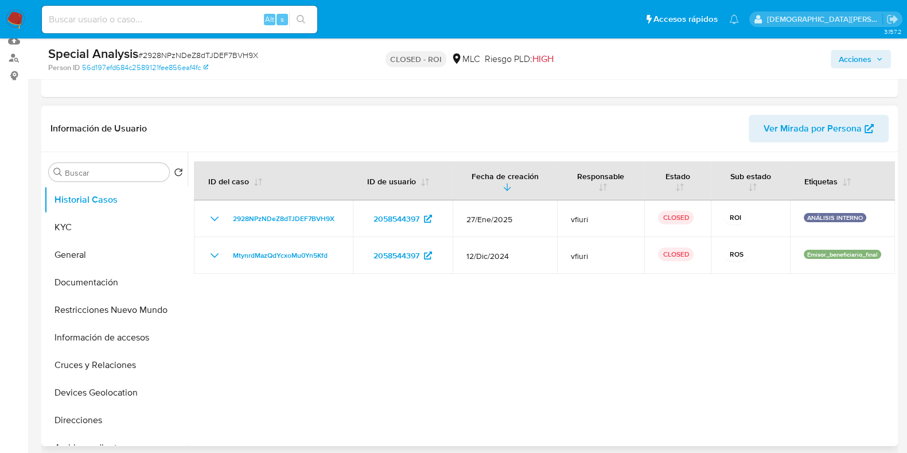
select select "10"
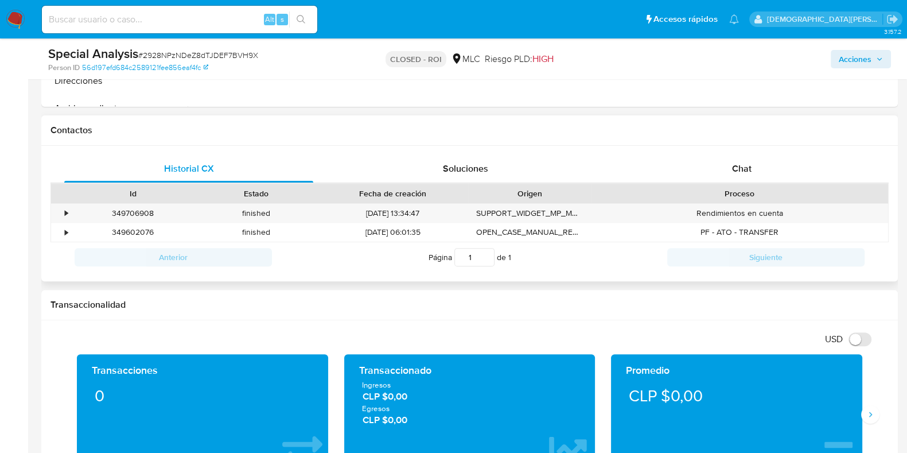
scroll to position [430, 0]
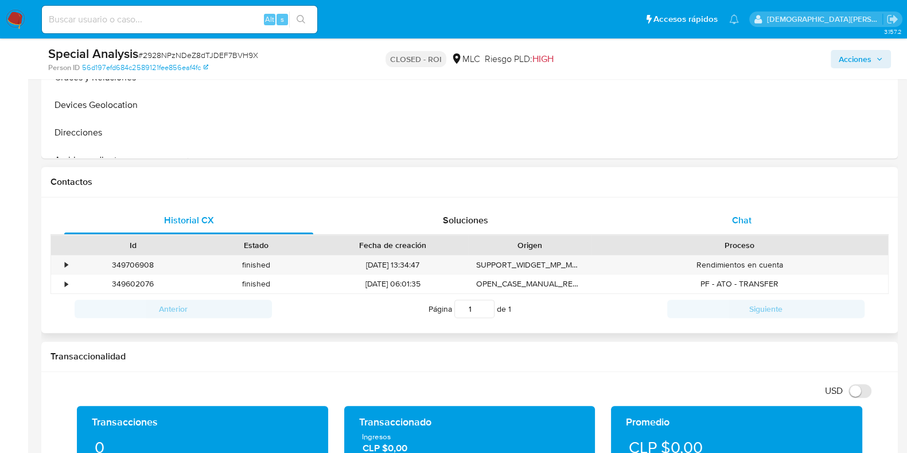
click at [726, 211] on div "Chat" at bounding box center [741, 221] width 249 height 28
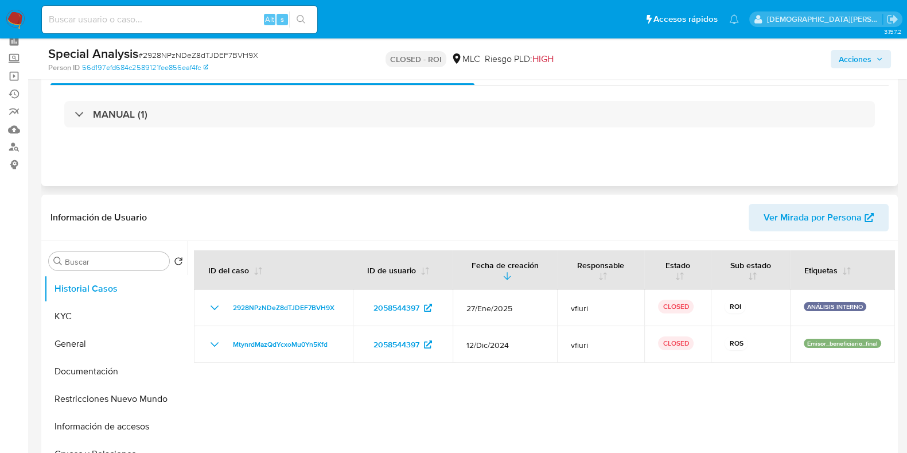
scroll to position [0, 0]
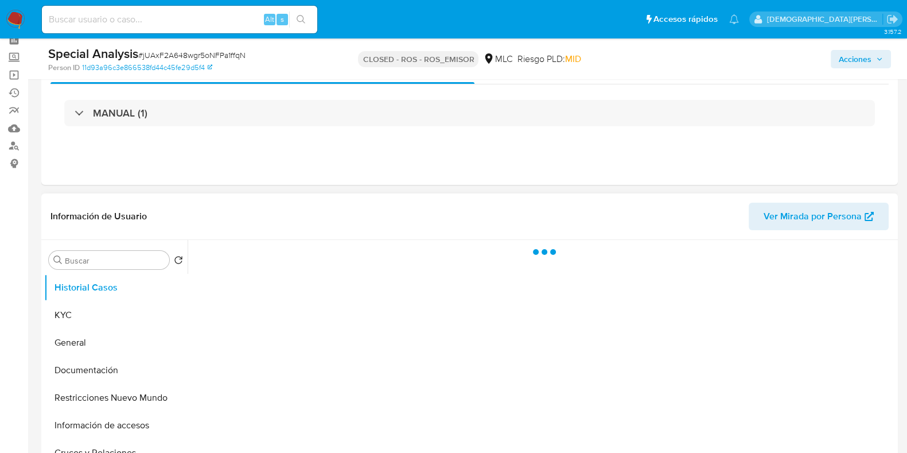
scroll to position [143, 0]
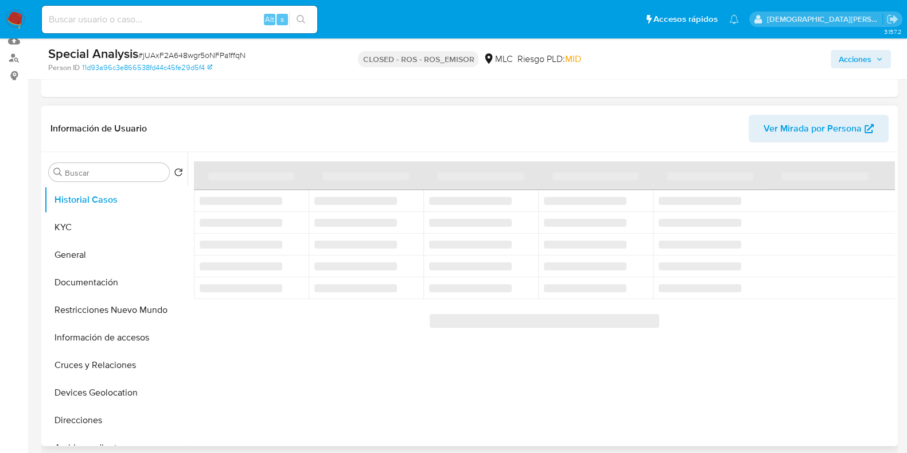
select select "10"
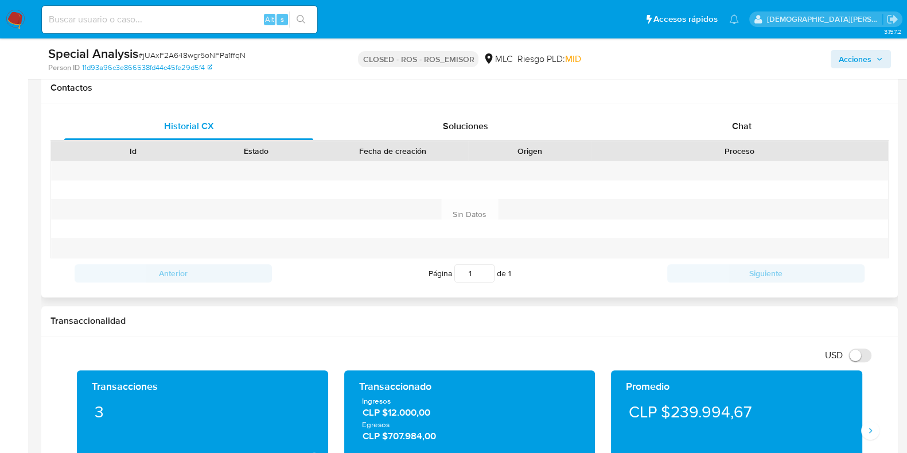
scroll to position [501, 0]
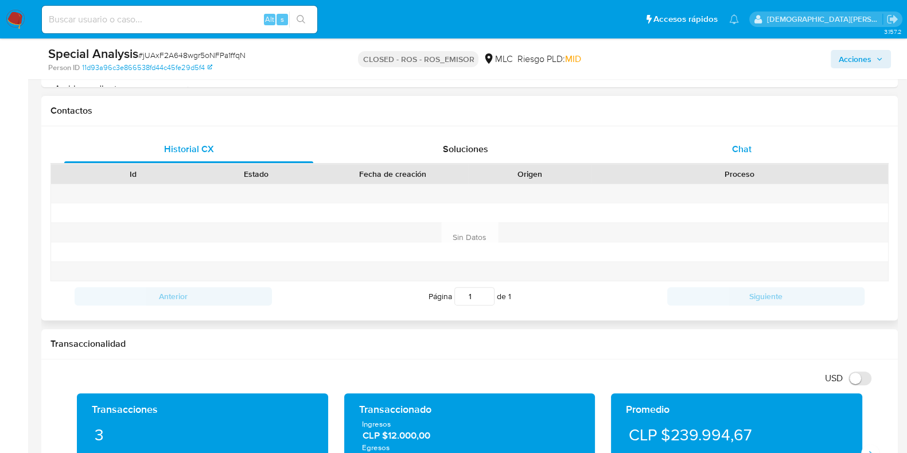
click at [732, 140] on div "Chat" at bounding box center [741, 149] width 249 height 28
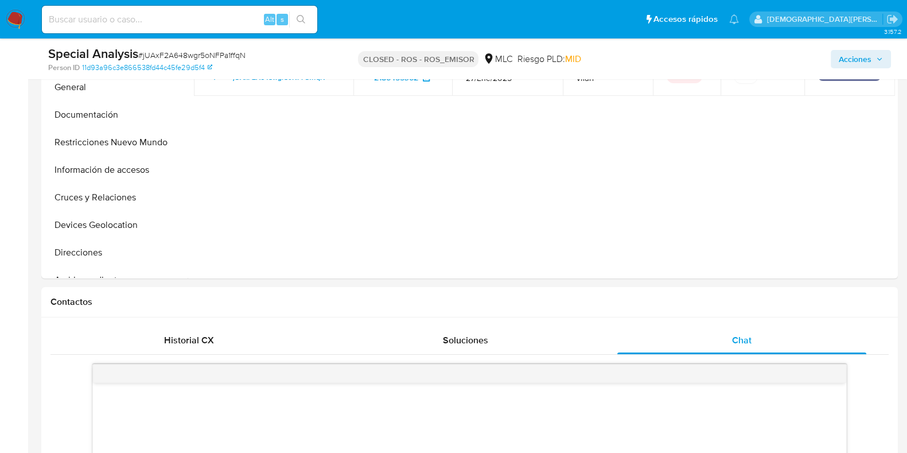
scroll to position [286, 0]
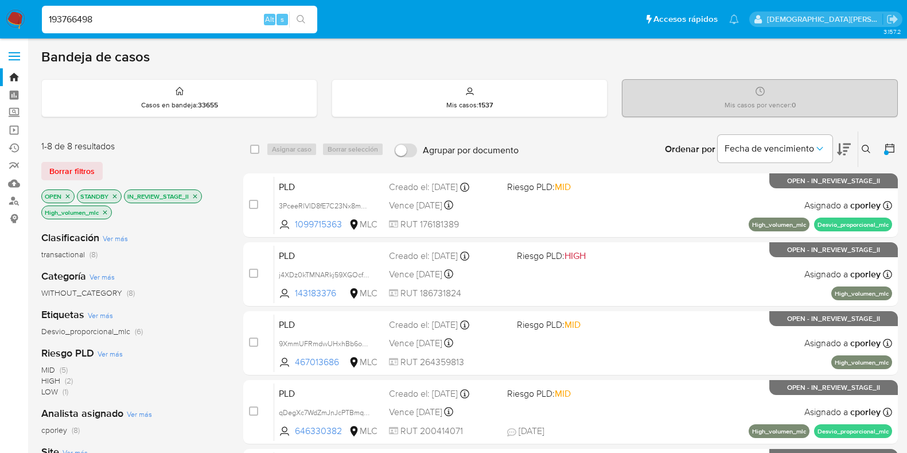
scroll to position [143, 0]
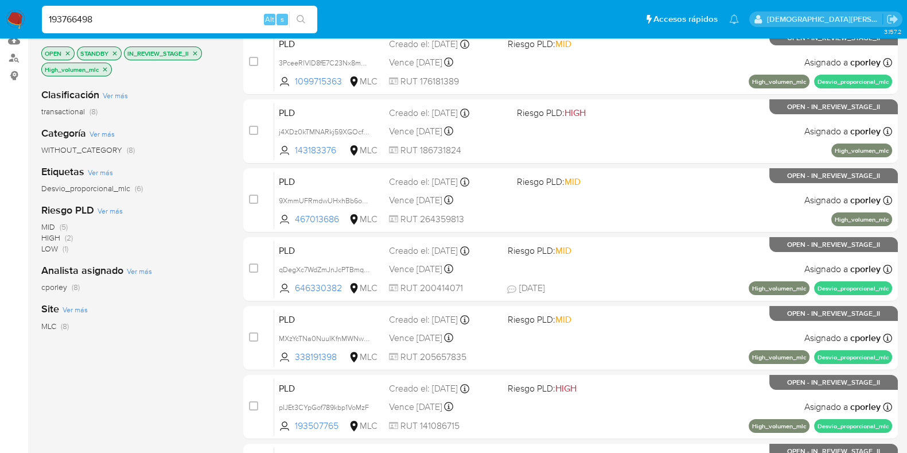
type input "193766498"
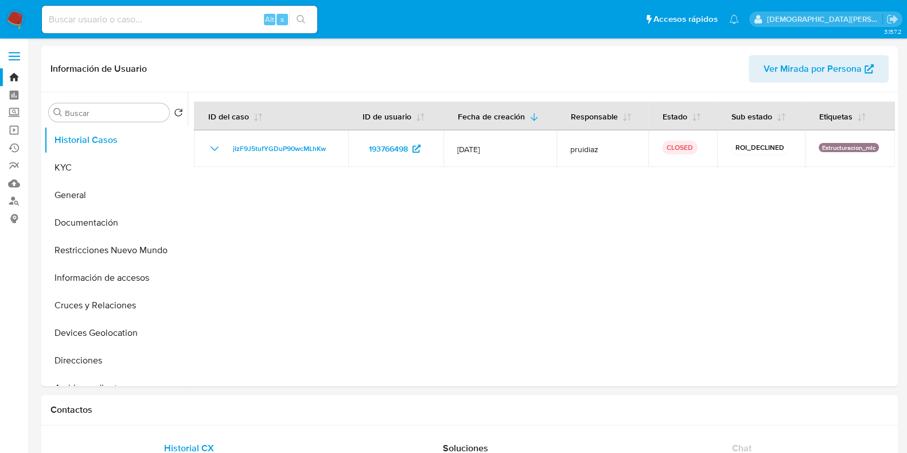
select select "10"
click at [77, 199] on button "General" at bounding box center [111, 195] width 134 height 28
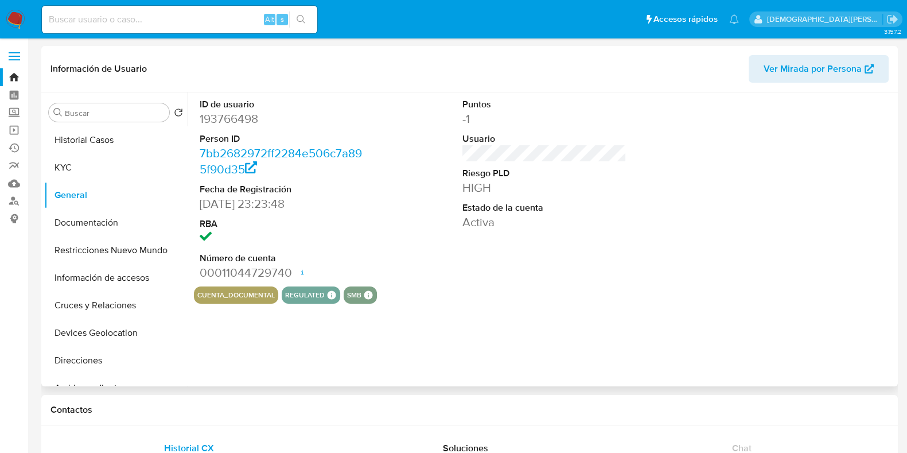
click at [244, 115] on dd "193766498" at bounding box center [282, 119] width 164 height 16
click at [243, 115] on dd "193766498" at bounding box center [282, 119] width 164 height 16
copy dd "193766498"
click at [107, 175] on button "KYC" at bounding box center [111, 168] width 134 height 28
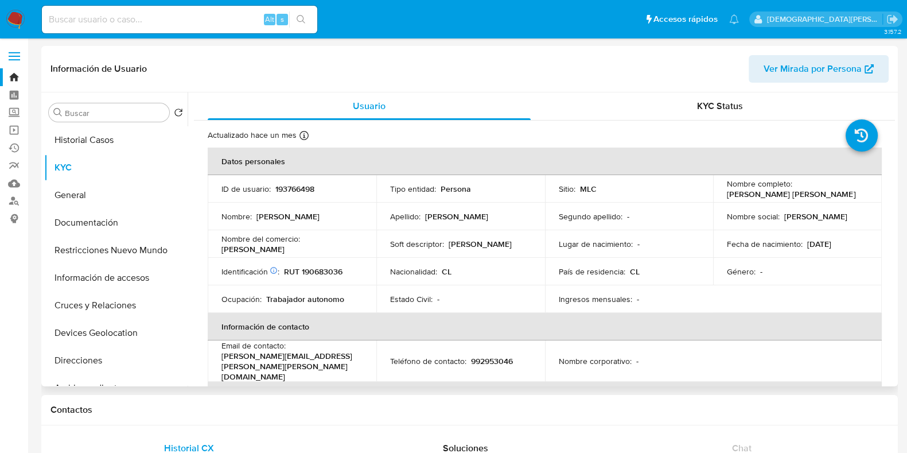
click at [763, 196] on p "Leonardo Andrés Carrasco Donoso" at bounding box center [791, 194] width 129 height 10
click at [845, 197] on p "Leonardo Andrés Carrasco Donoso" at bounding box center [791, 194] width 129 height 10
drag, startPoint x: 855, startPoint y: 194, endPoint x: 717, endPoint y: 195, distance: 137.7
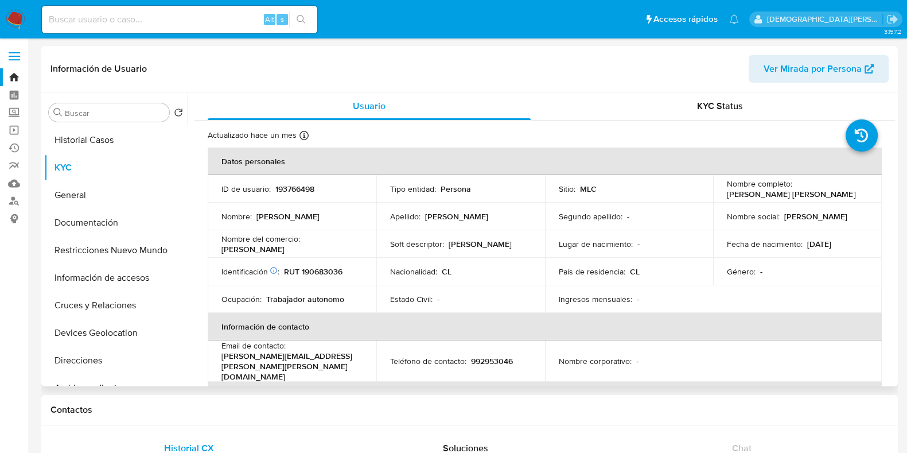
click at [717, 195] on td "Nombre completo : Leonardo Andrés Carrasco Donoso" at bounding box center [797, 189] width 169 height 28
copy p "Leonardo Andrés Carrasco Donoso"
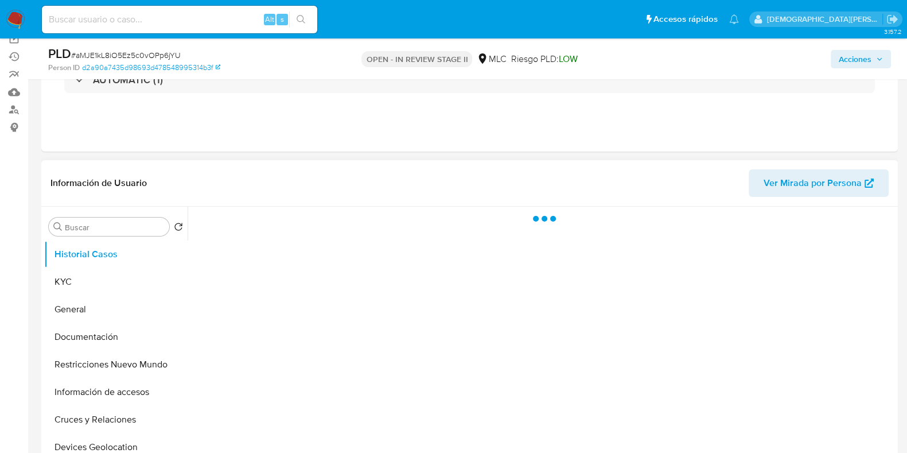
scroll to position [143, 0]
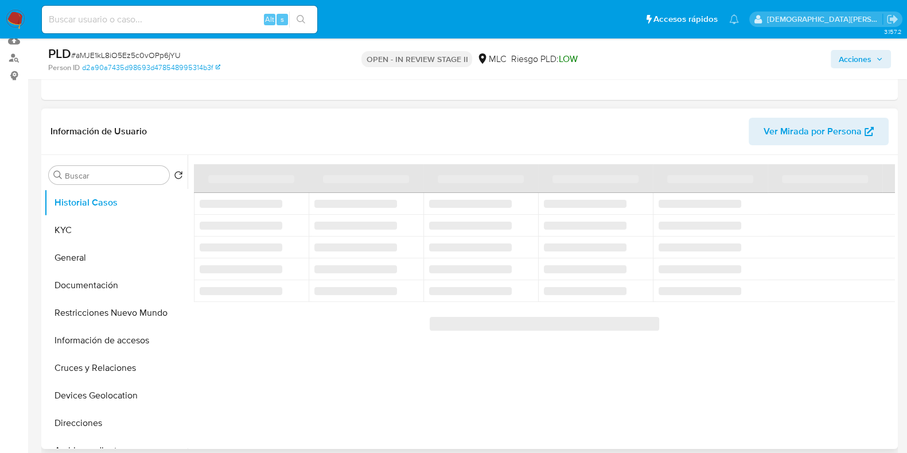
select select "10"
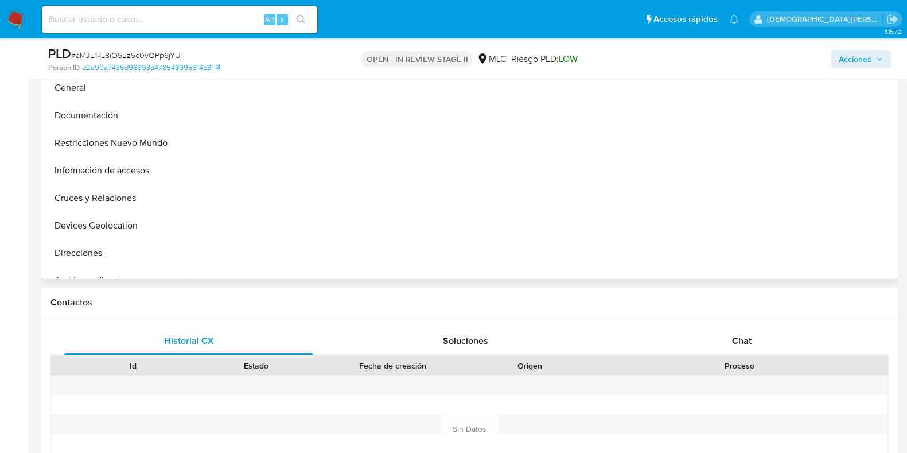
scroll to position [430, 0]
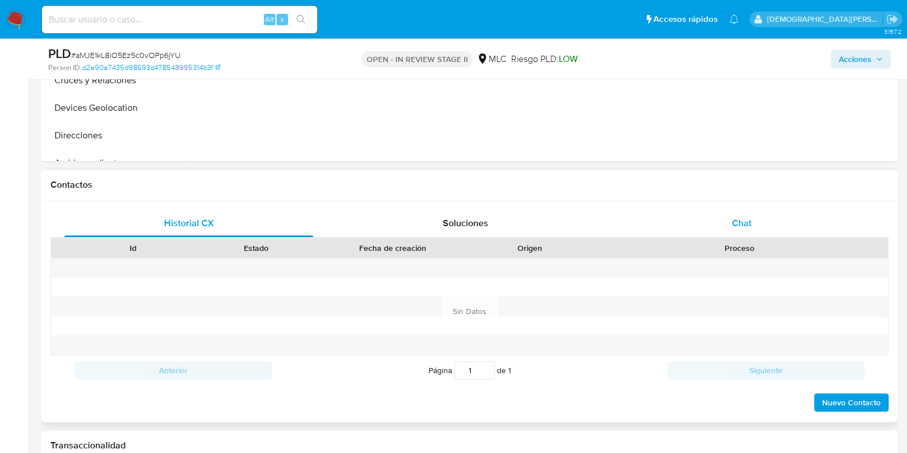
click at [717, 220] on div "Chat" at bounding box center [741, 223] width 249 height 28
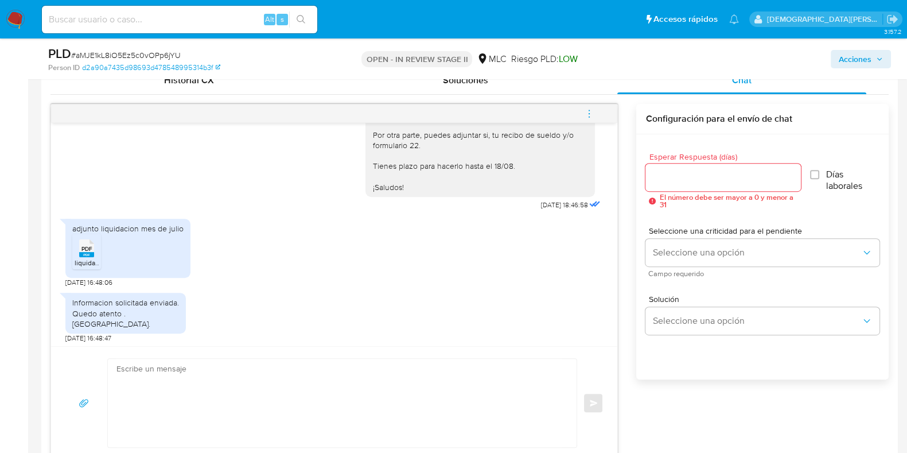
scroll to position [411, 0]
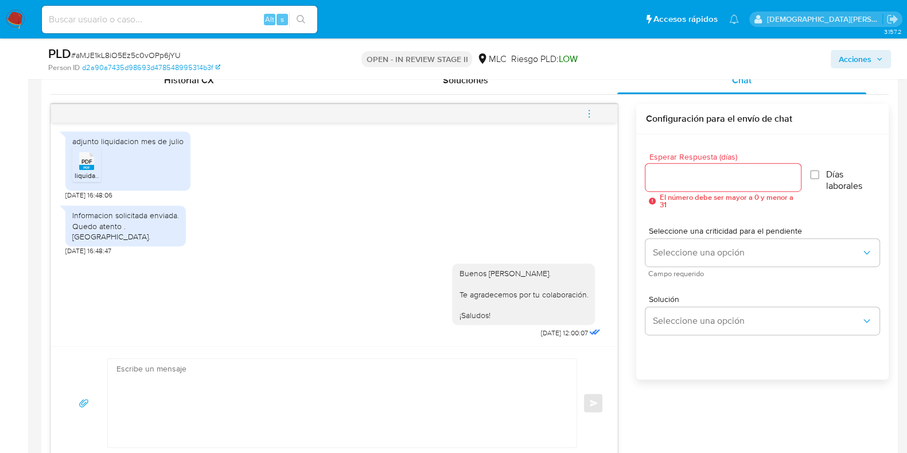
click at [82, 162] on span "PDF" at bounding box center [86, 161] width 11 height 7
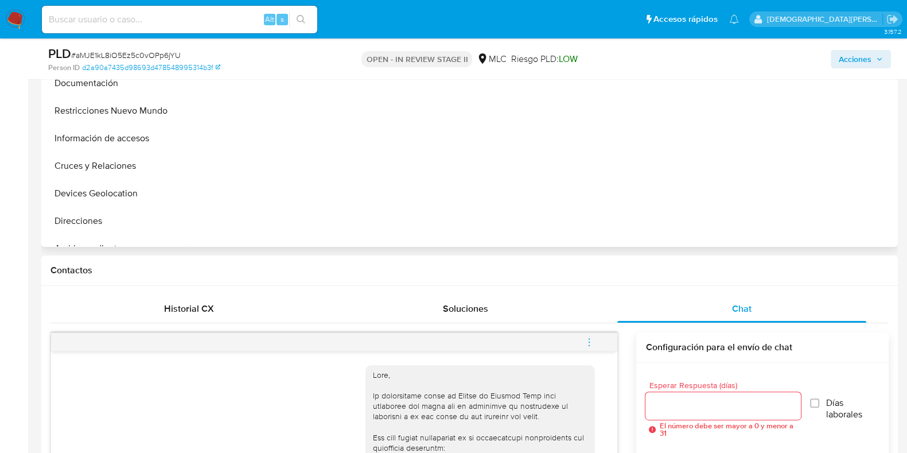
scroll to position [215, 0]
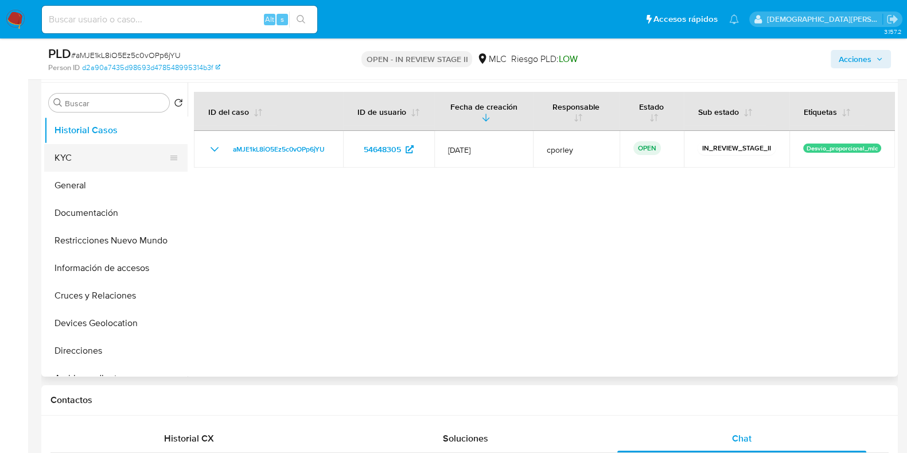
click at [98, 151] on button "KYC" at bounding box center [111, 158] width 134 height 28
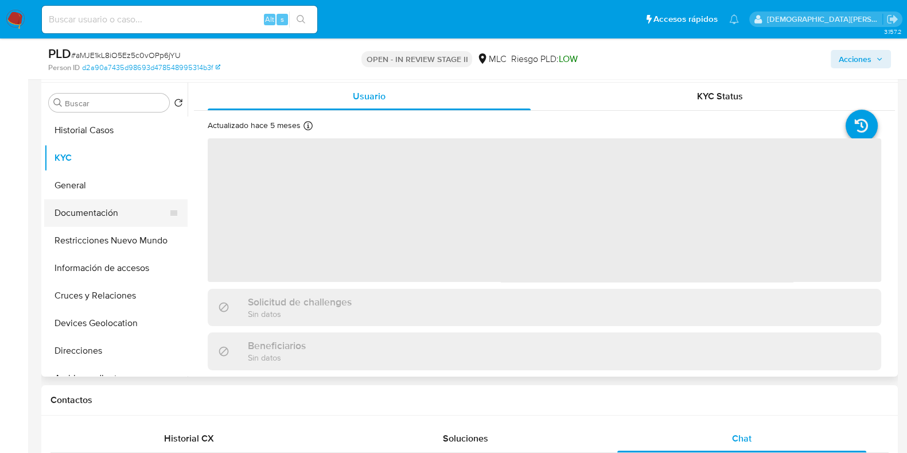
click at [104, 200] on button "Documentación" at bounding box center [111, 213] width 134 height 28
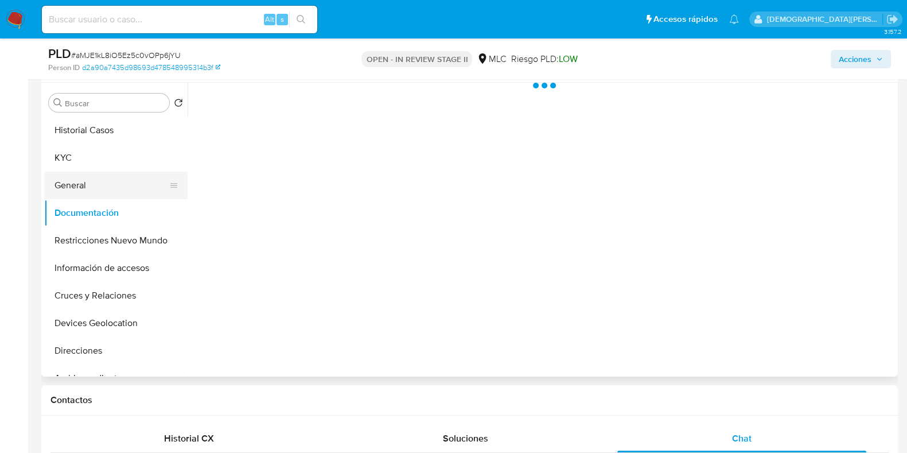
click at [111, 187] on button "General" at bounding box center [111, 186] width 134 height 28
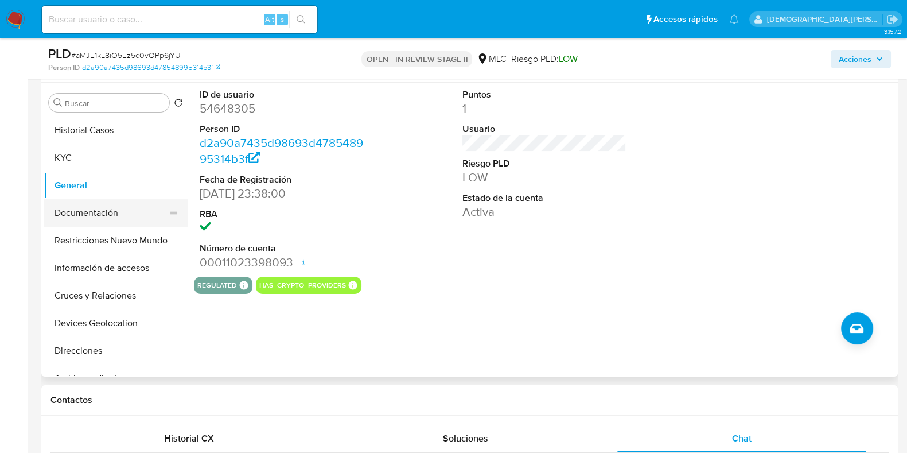
click at [109, 219] on button "Documentación" at bounding box center [111, 213] width 134 height 28
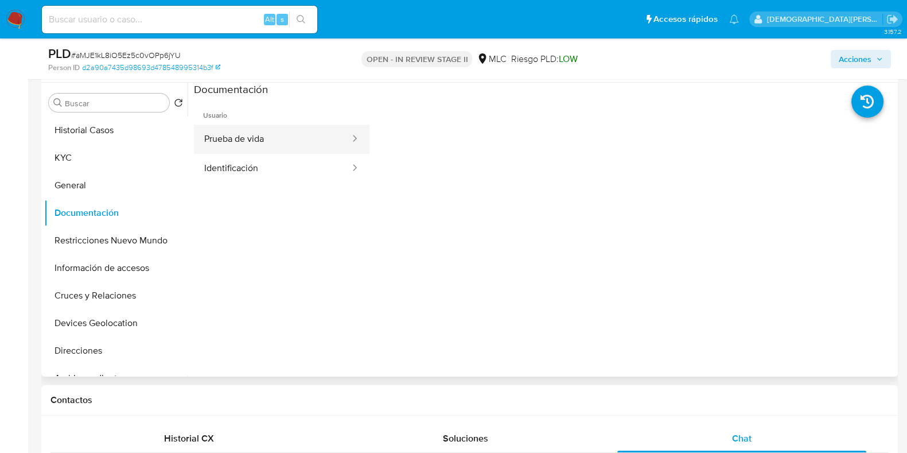
click at [321, 135] on button "Prueba de vida" at bounding box center [272, 139] width 157 height 29
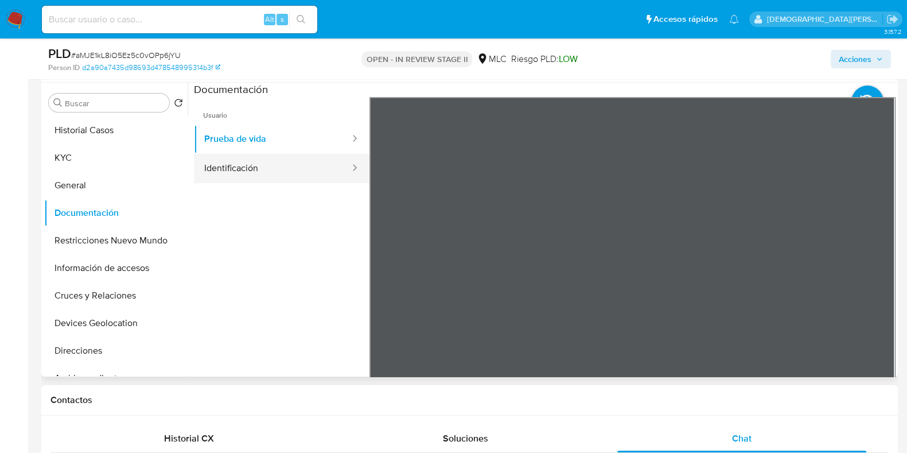
click at [310, 173] on button "Identificación" at bounding box center [272, 168] width 157 height 29
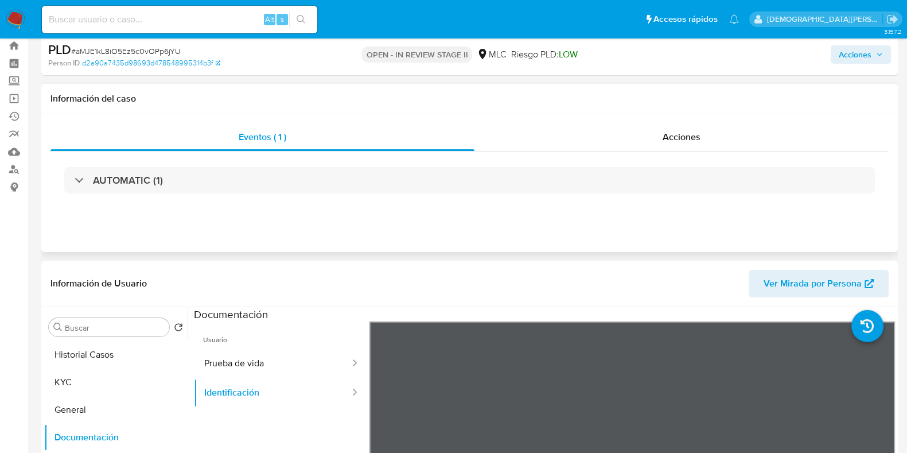
scroll to position [0, 0]
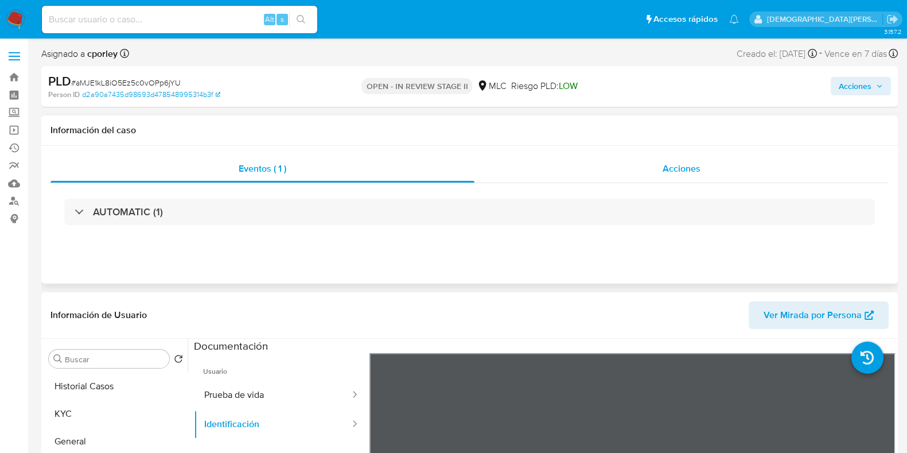
click at [668, 176] on div "Acciones" at bounding box center [682, 169] width 414 height 28
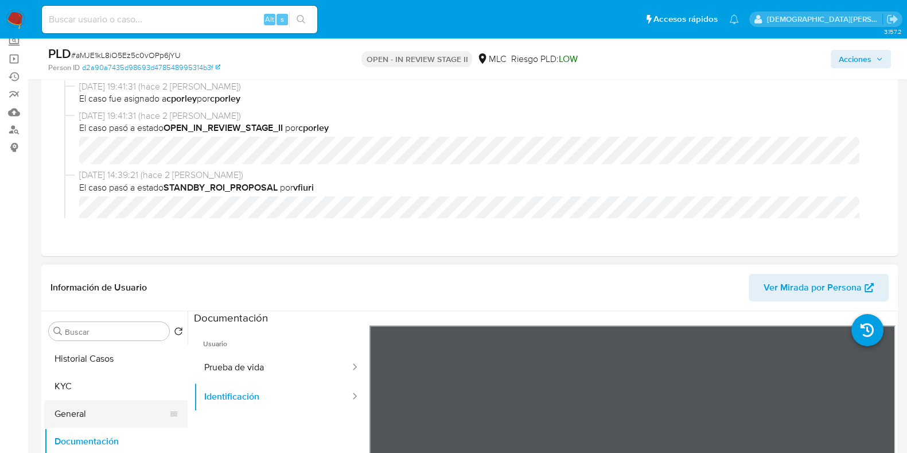
click at [98, 409] on button "General" at bounding box center [111, 414] width 134 height 28
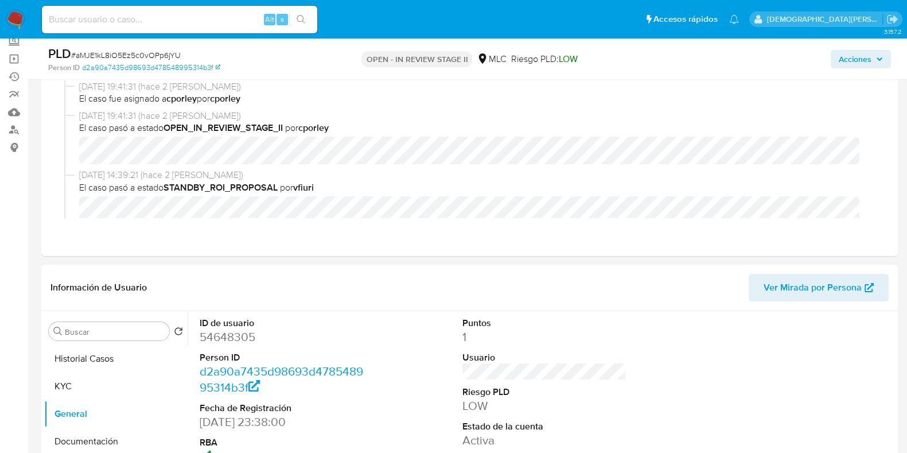
click at [228, 339] on dd "54648305" at bounding box center [282, 337] width 164 height 16
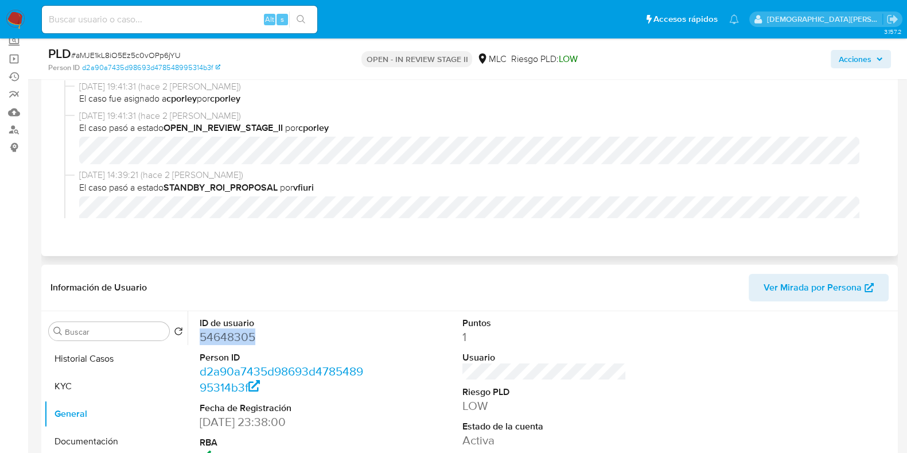
copy dd "54648305"
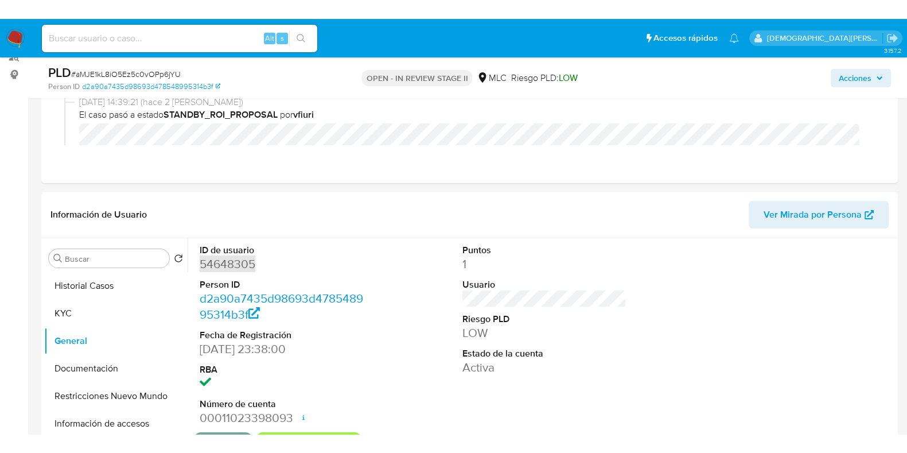
scroll to position [71, 0]
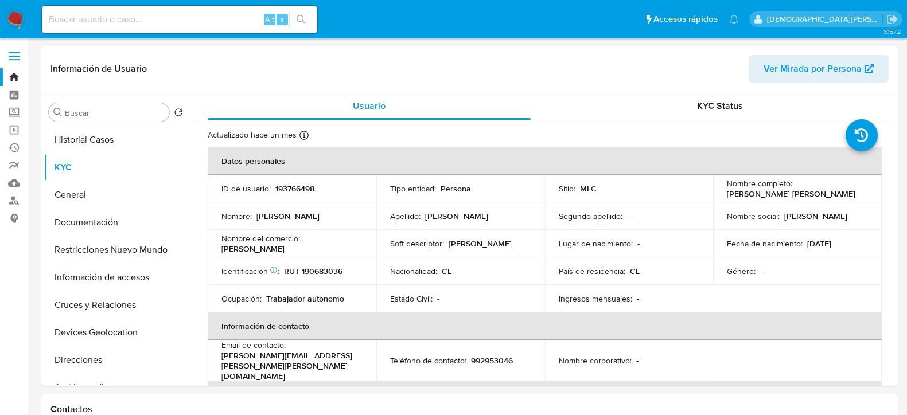
select select "10"
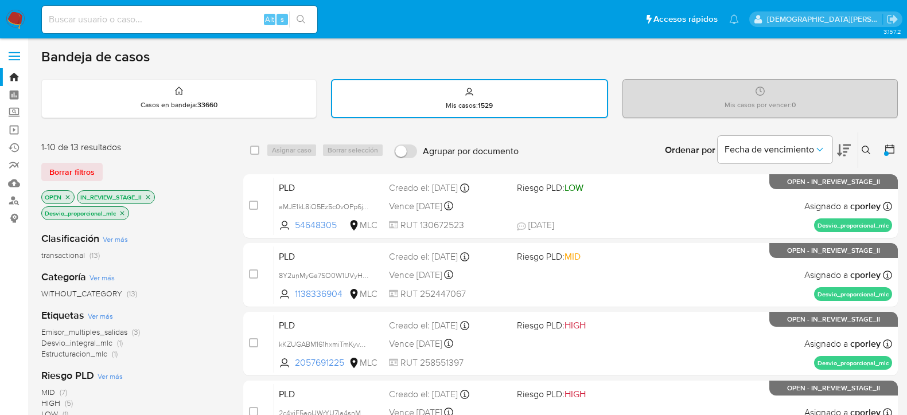
scroll to position [71, 0]
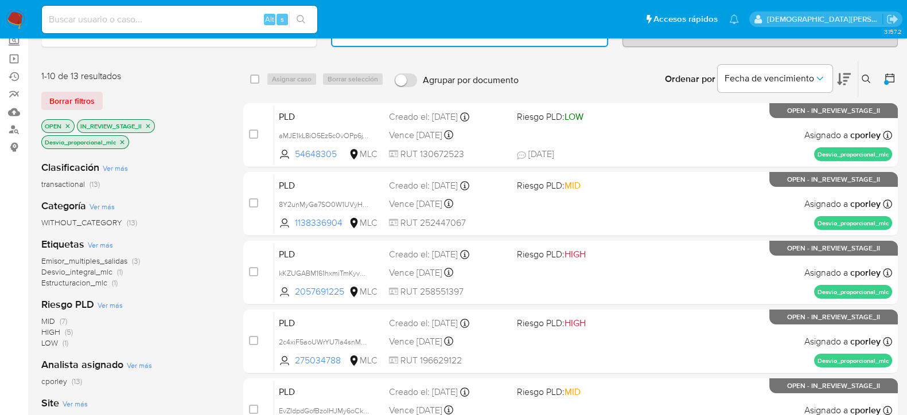
click at [126, 139] on icon "close-filter" at bounding box center [122, 142] width 7 height 7
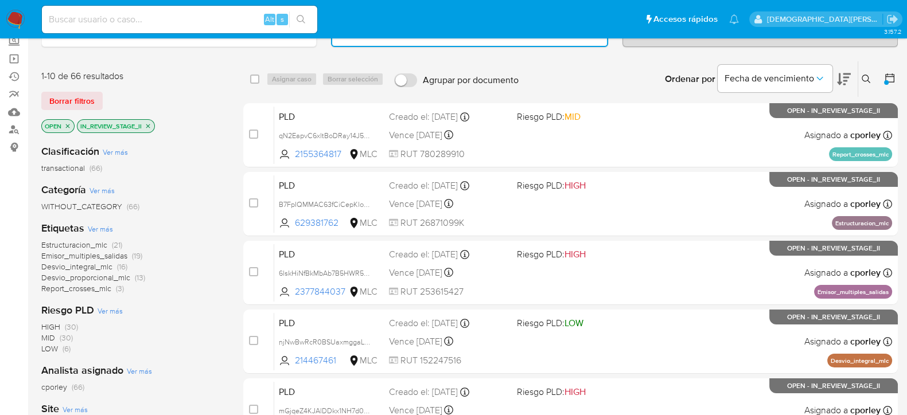
click at [149, 125] on icon "close-filter" at bounding box center [148, 126] width 4 height 4
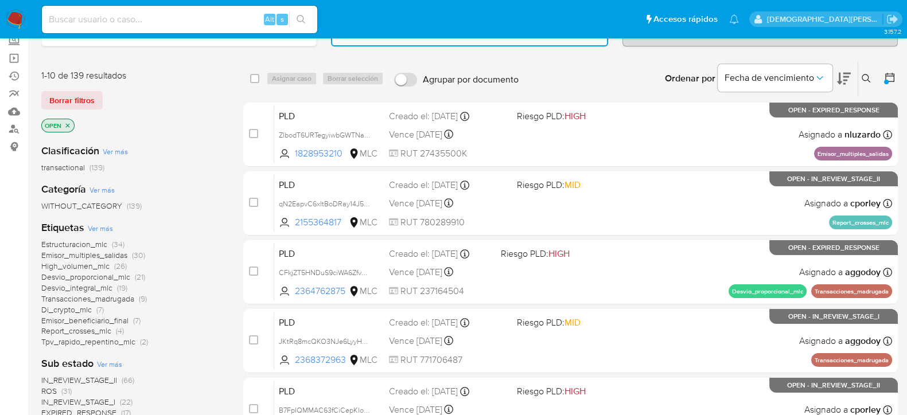
scroll to position [71, 0]
click at [87, 297] on span "Transacciones_madrugada" at bounding box center [87, 299] width 93 height 11
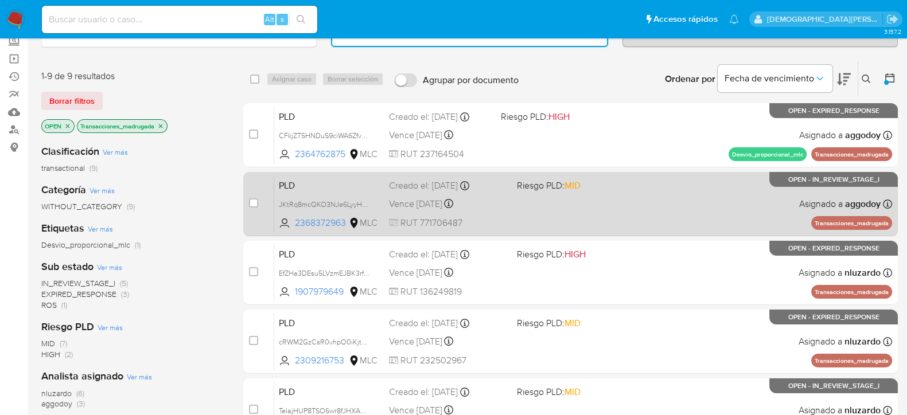
click at [524, 199] on div "PLD JKtRq8mcQKO3NJe6LyyHD1NR 2368372963 MLC Riesgo PLD: MID Creado el: 12/06/20…" at bounding box center [583, 204] width 618 height 58
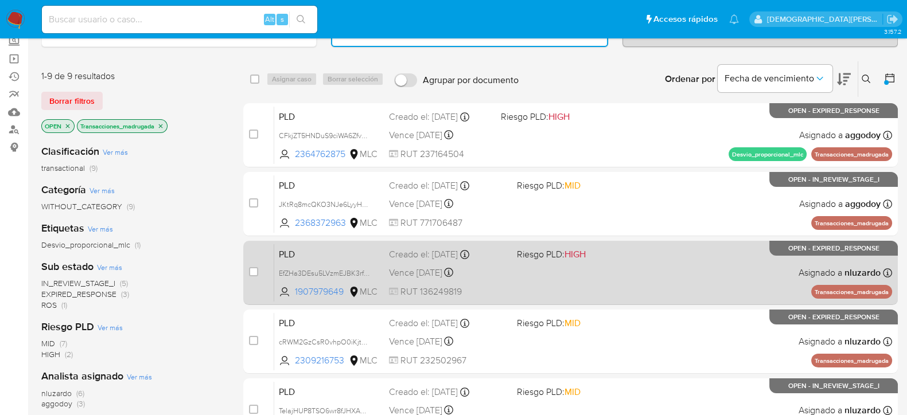
click at [503, 273] on div "Vence in 7 days Vence el 10/09/2025 06:08:40" at bounding box center [448, 272] width 119 height 15
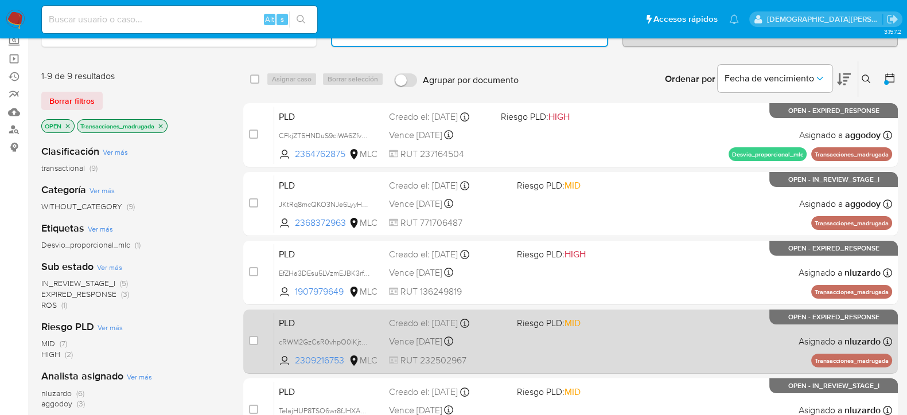
click at [495, 343] on div "Vence in 7 days Vence el 10/09/2025 06:08:00" at bounding box center [448, 341] width 119 height 15
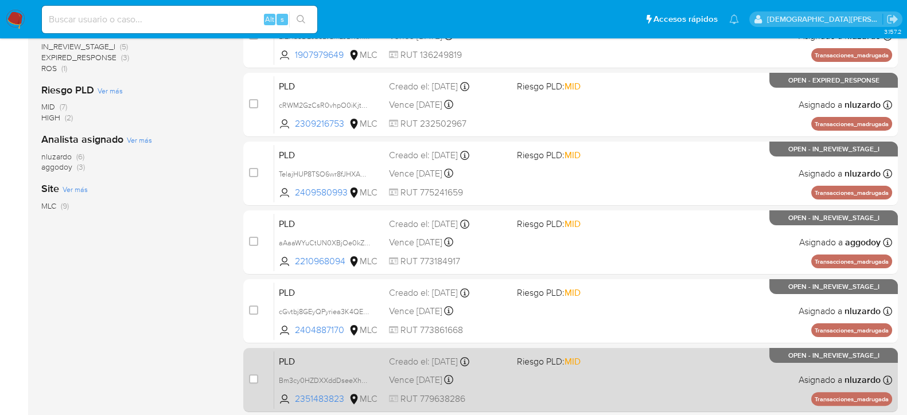
scroll to position [422, 0]
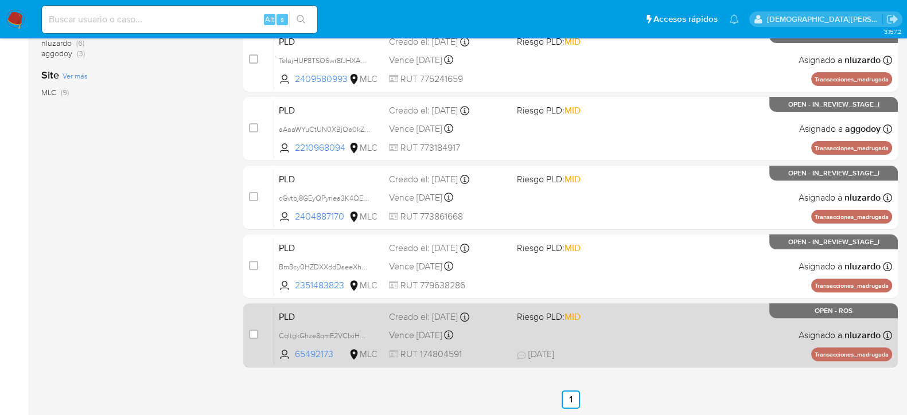
click at [522, 335] on div "PLD CqItgkGhze8qmE2VCIxiHWzT 65492173 MLC Riesgo PLD: MID Creado el: 12/06/2025…" at bounding box center [583, 335] width 618 height 58
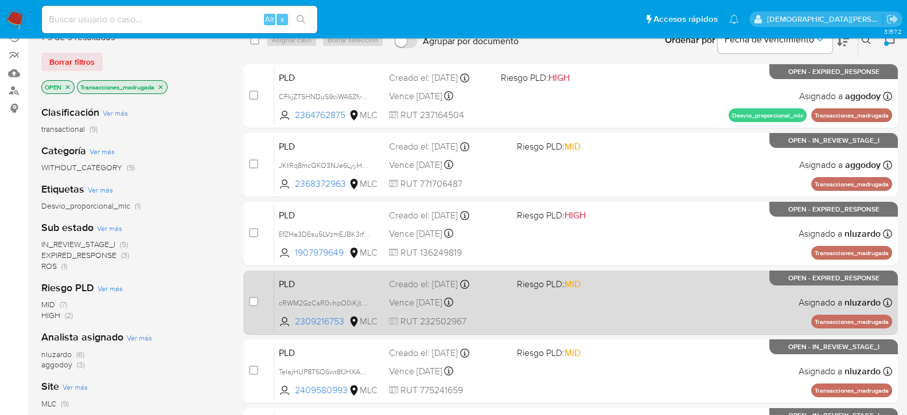
scroll to position [63, 0]
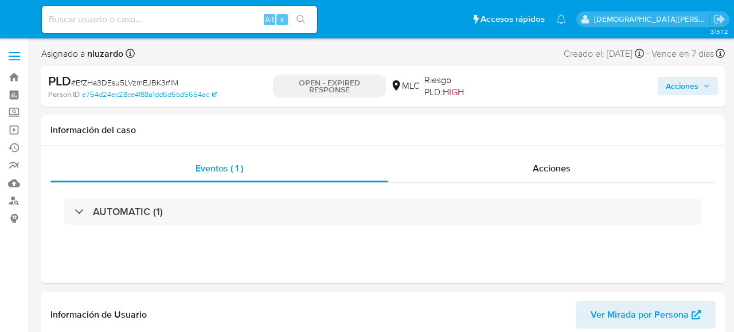
select select "10"
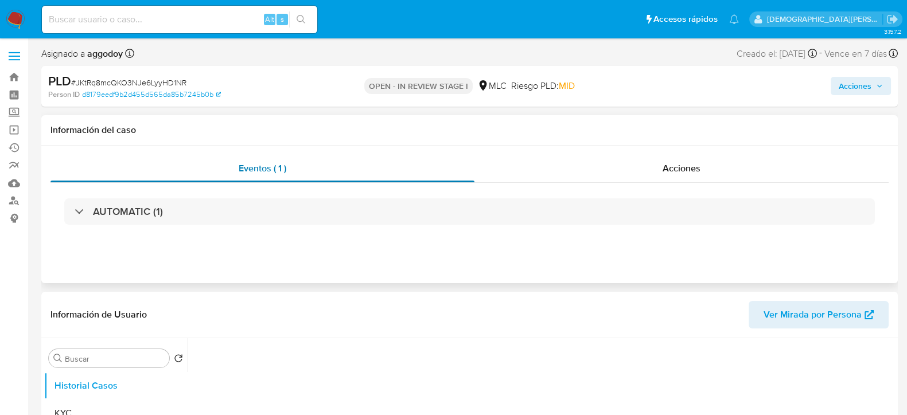
click at [628, 168] on div "Acciones" at bounding box center [682, 169] width 414 height 28
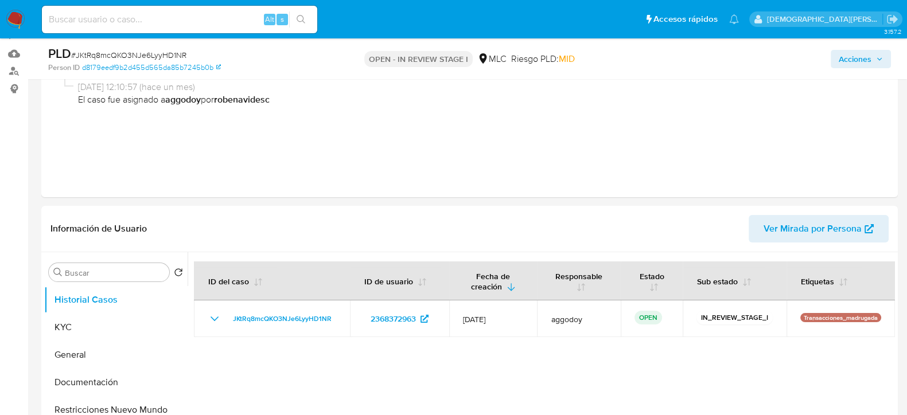
scroll to position [143, 0]
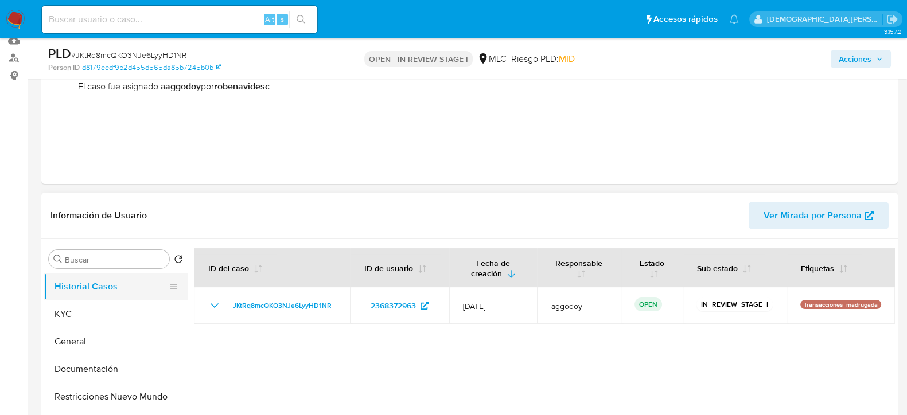
click at [109, 315] on button "KYC" at bounding box center [115, 315] width 143 height 28
select select "10"
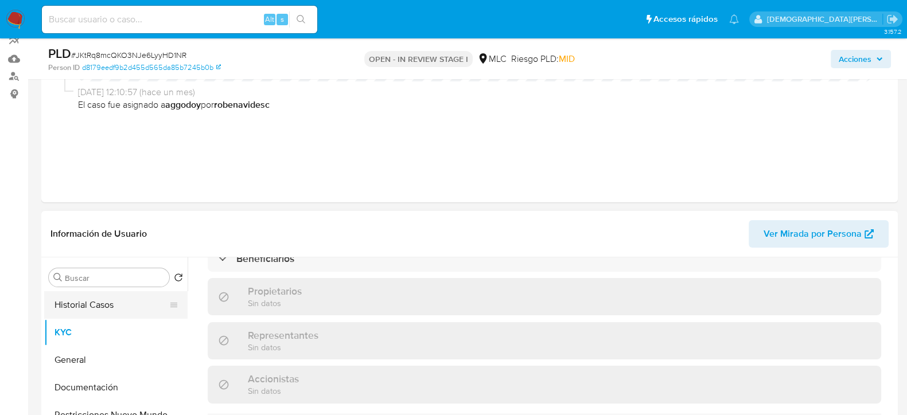
scroll to position [215, 0]
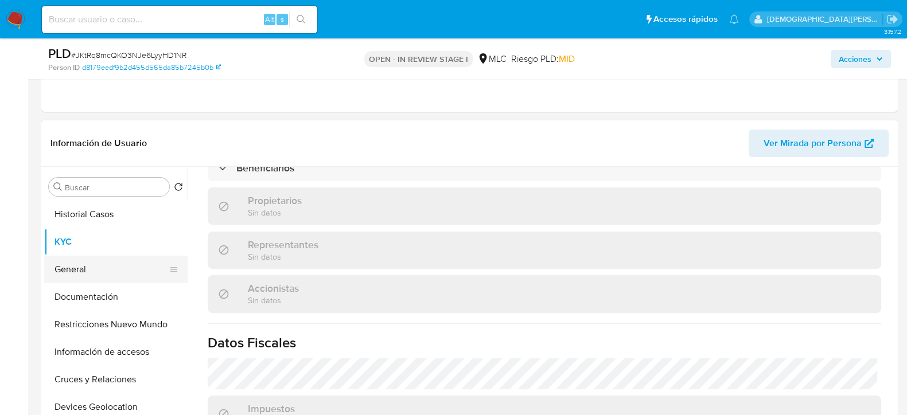
click at [91, 278] on button "General" at bounding box center [111, 270] width 134 height 28
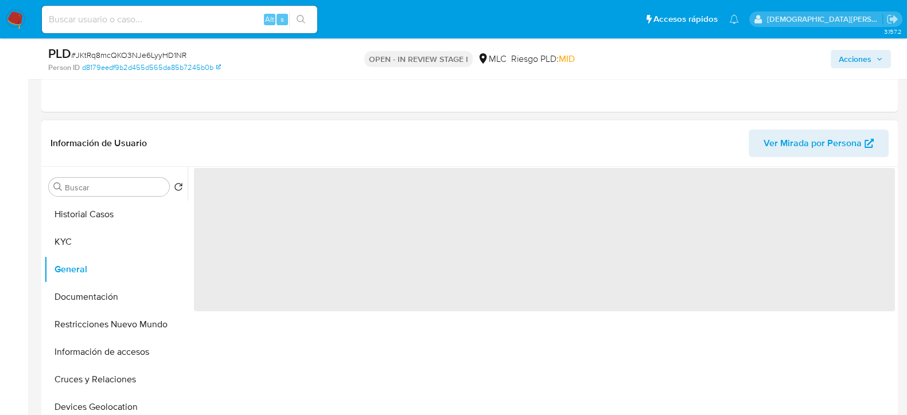
scroll to position [0, 0]
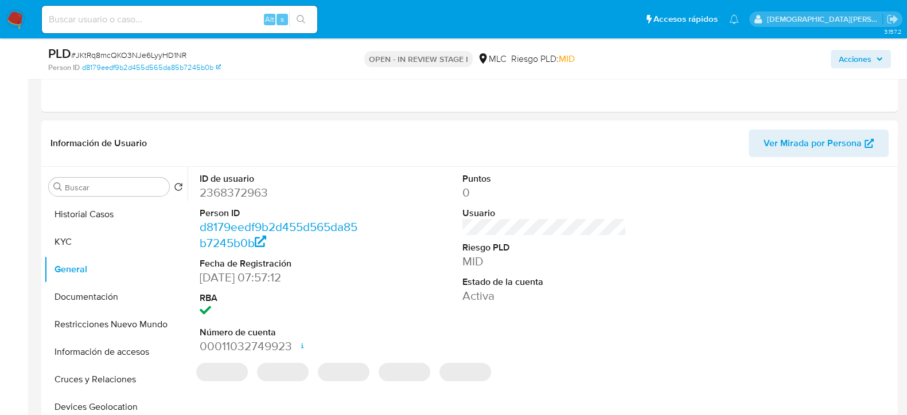
click at [218, 191] on dd "2368372963" at bounding box center [282, 193] width 164 height 16
click at [218, 190] on dd "2368372963" at bounding box center [282, 193] width 164 height 16
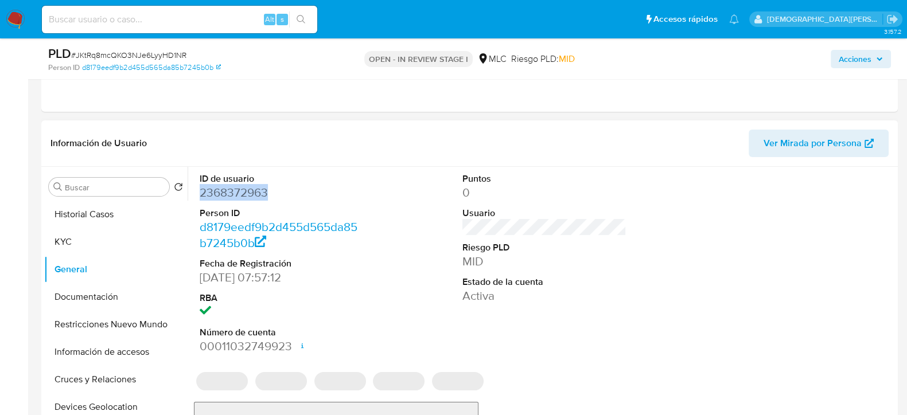
copy dd "2368372963"
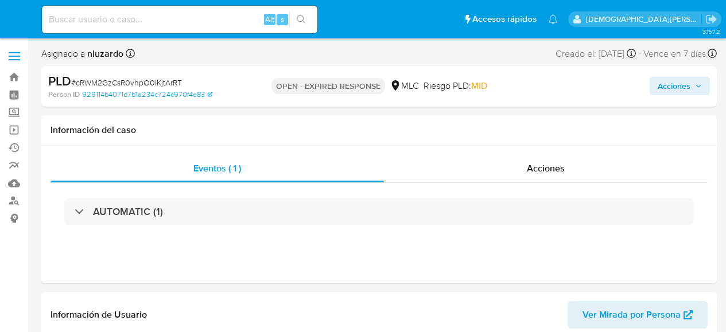
select select "10"
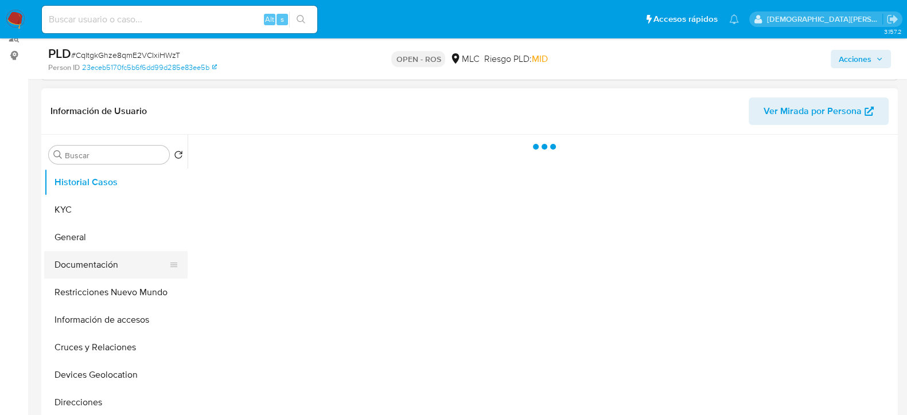
scroll to position [215, 0]
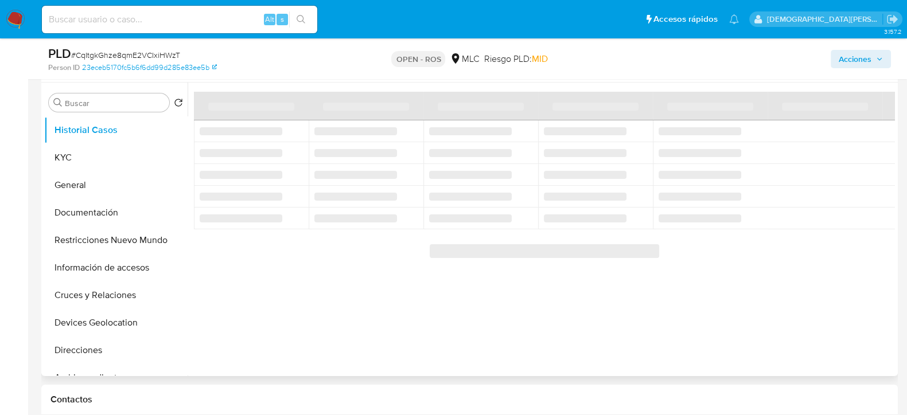
drag, startPoint x: 92, startPoint y: 186, endPoint x: 185, endPoint y: 125, distance: 111.9
click at [92, 186] on button "General" at bounding box center [115, 186] width 143 height 28
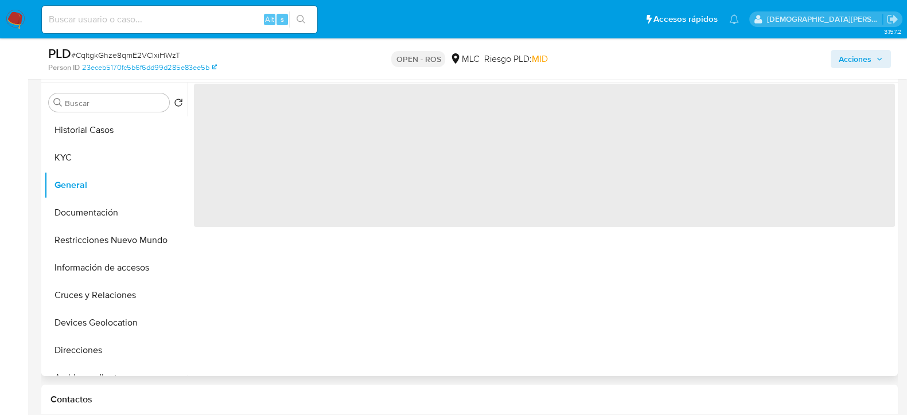
select select "10"
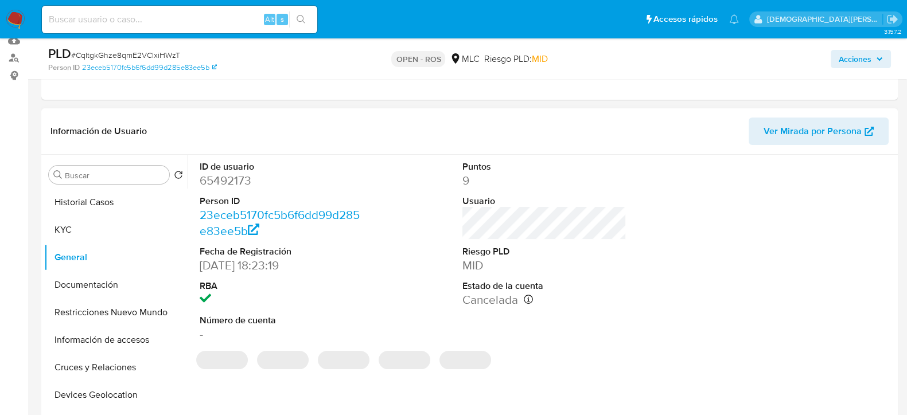
click at [225, 182] on dd "65492173" at bounding box center [282, 181] width 164 height 16
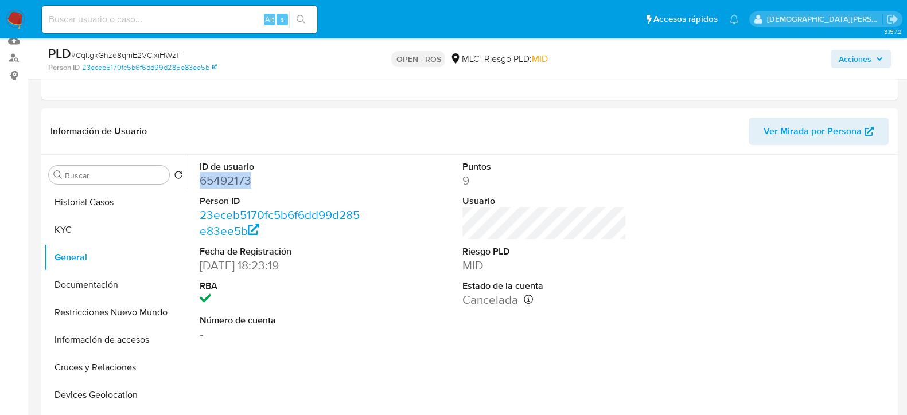
copy dd "65492173"
click at [205, 16] on input at bounding box center [179, 19] width 275 height 15
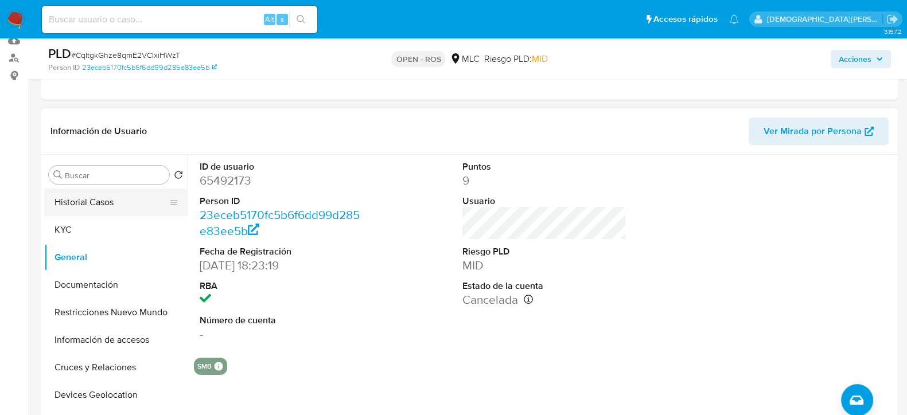
click at [86, 208] on button "Historial Casos" at bounding box center [111, 203] width 134 height 28
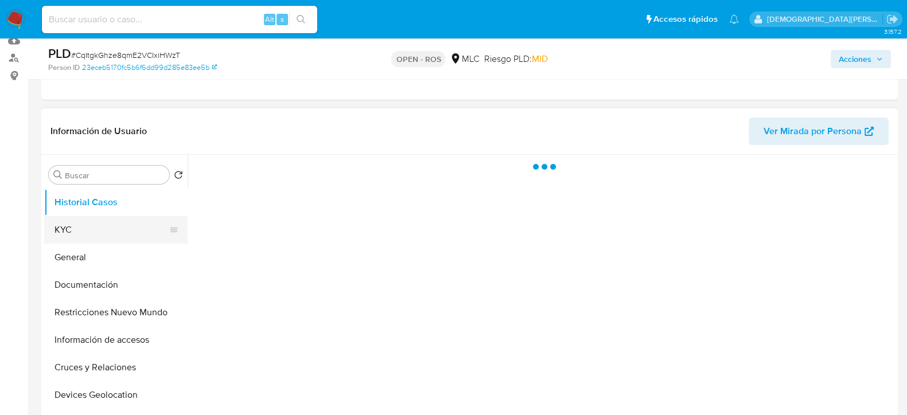
click at [80, 233] on button "KYC" at bounding box center [111, 230] width 134 height 28
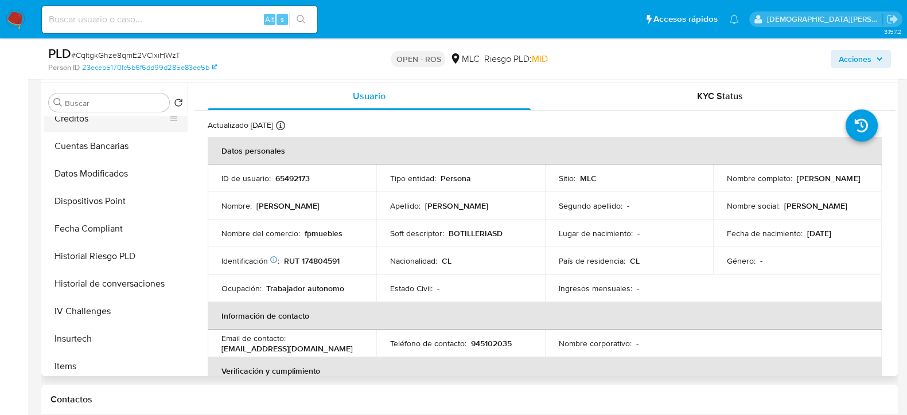
scroll to position [359, 0]
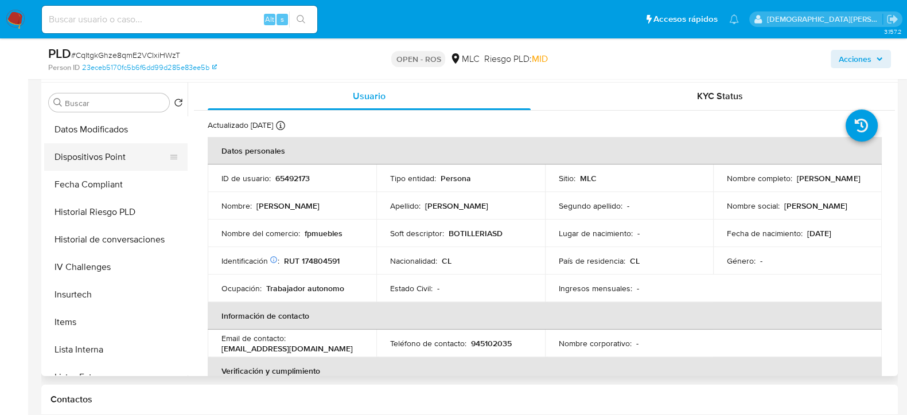
click at [107, 165] on button "Dispositivos Point" at bounding box center [111, 157] width 134 height 28
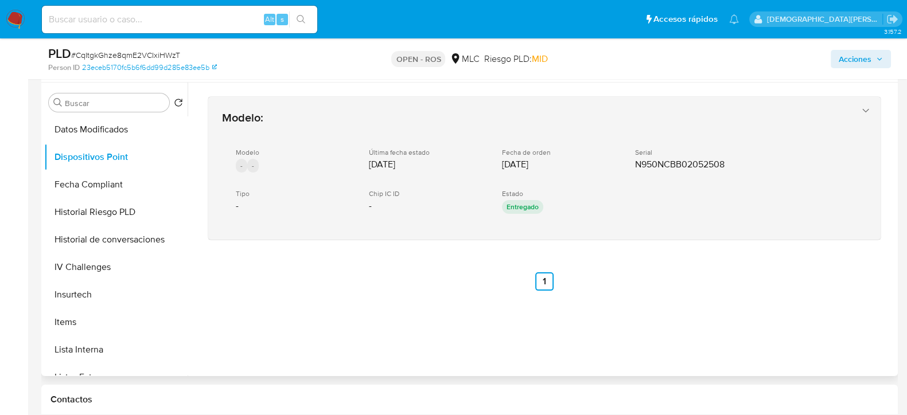
click at [860, 107] on icon "button" at bounding box center [865, 110] width 11 height 11
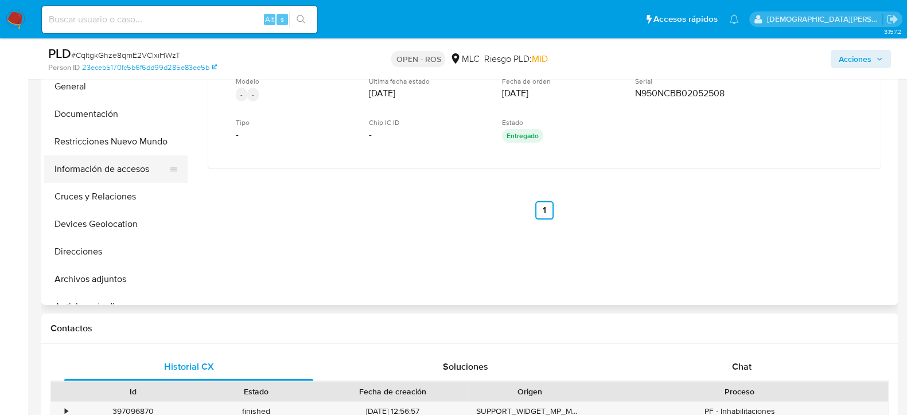
scroll to position [0, 0]
click at [109, 114] on button "General" at bounding box center [111, 114] width 134 height 28
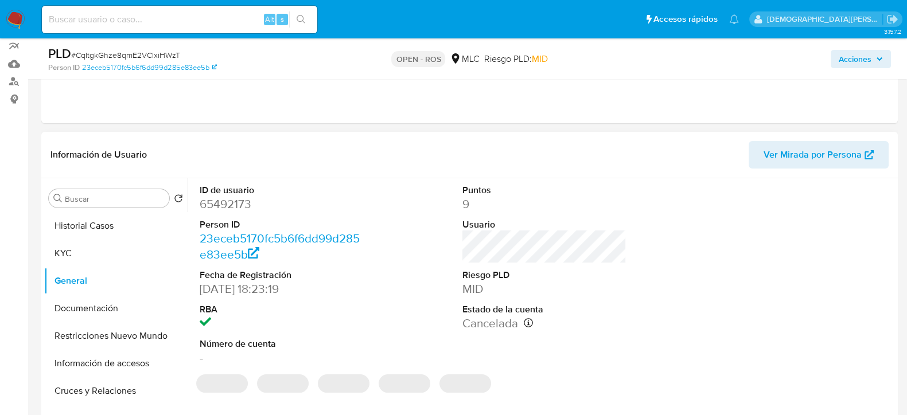
scroll to position [71, 0]
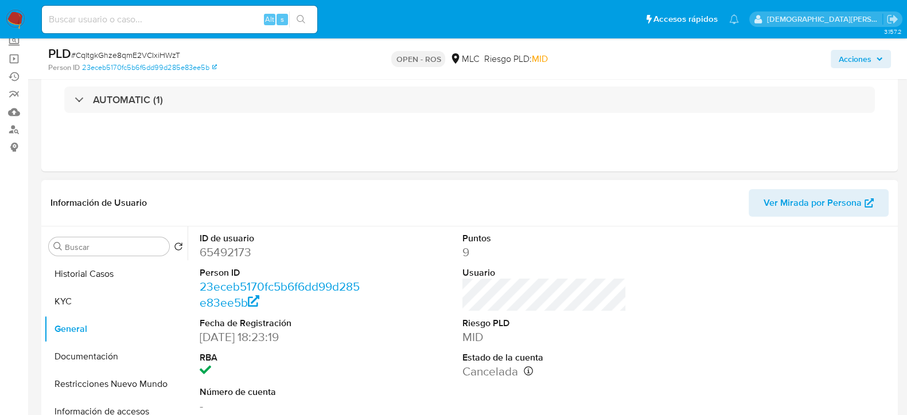
click at [224, 250] on dd "65492173" at bounding box center [282, 252] width 164 height 16
copy dd "65492173"
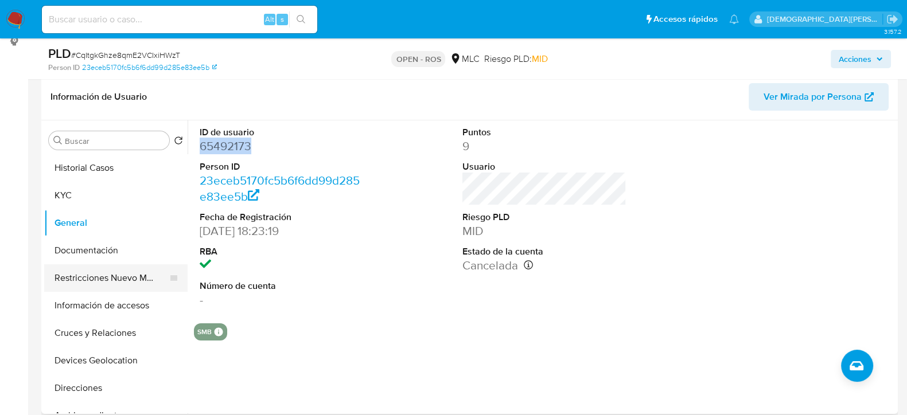
scroll to position [215, 0]
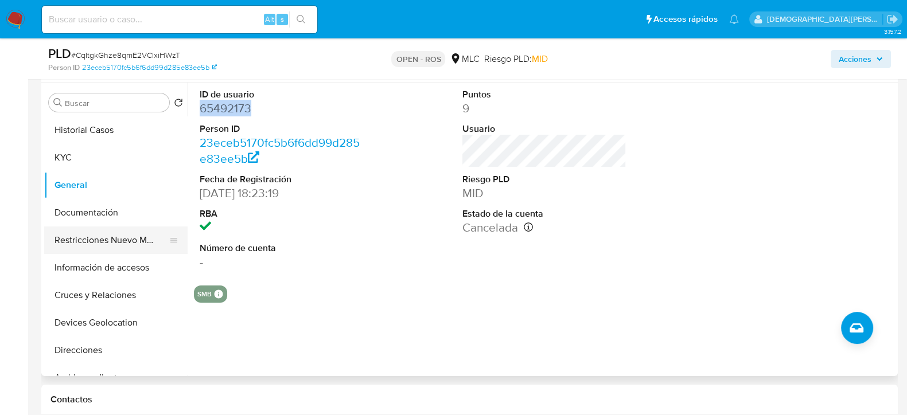
click at [93, 247] on button "Restricciones Nuevo Mundo" at bounding box center [111, 241] width 134 height 28
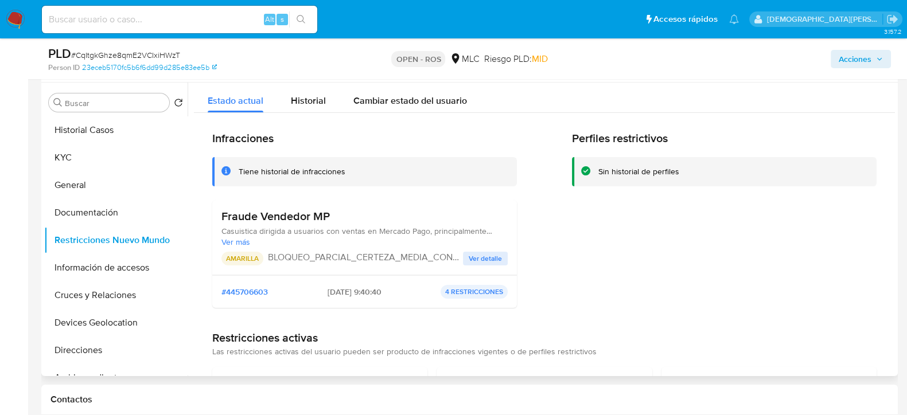
click at [479, 258] on span "Ver detalle" at bounding box center [485, 258] width 33 height 11
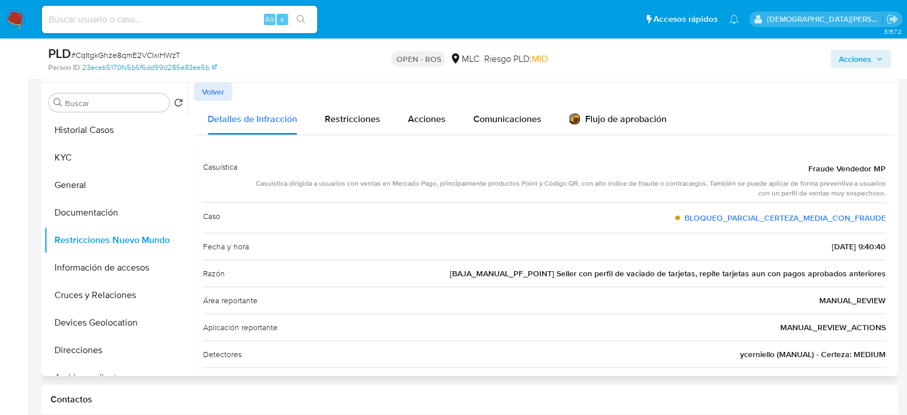
drag, startPoint x: 436, startPoint y: 185, endPoint x: 880, endPoint y: 193, distance: 444.2
click at [880, 193] on div "Casuistica dirigida a usuarios con ventas en Mercado Pago, principalmente produ…" at bounding box center [566, 189] width 639 height 20
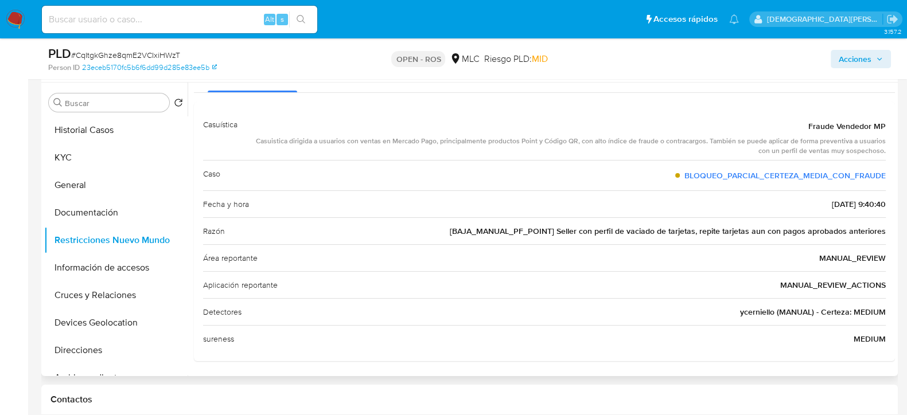
drag, startPoint x: 450, startPoint y: 231, endPoint x: 539, endPoint y: 220, distance: 89.5
click at [539, 220] on div "Razón [BAJA_MANUAL_PF_POINT] Seller con perfil de vaciado de tarjetas, repite t…" at bounding box center [544, 230] width 683 height 27
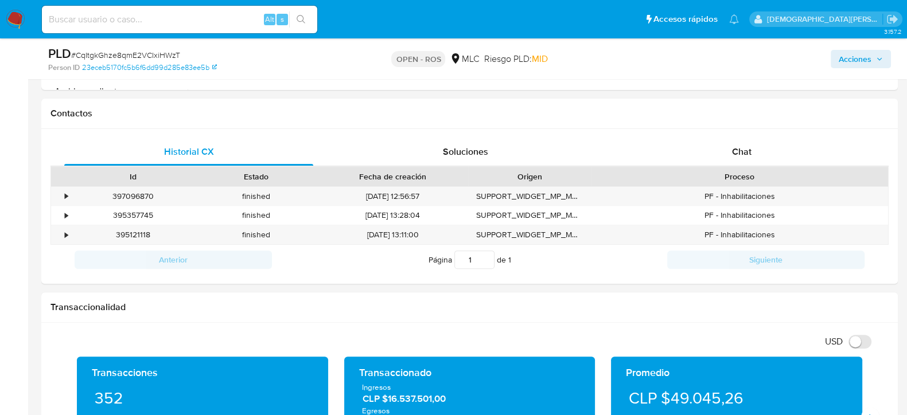
scroll to position [501, 0]
